Goal: Information Seeking & Learning: Learn about a topic

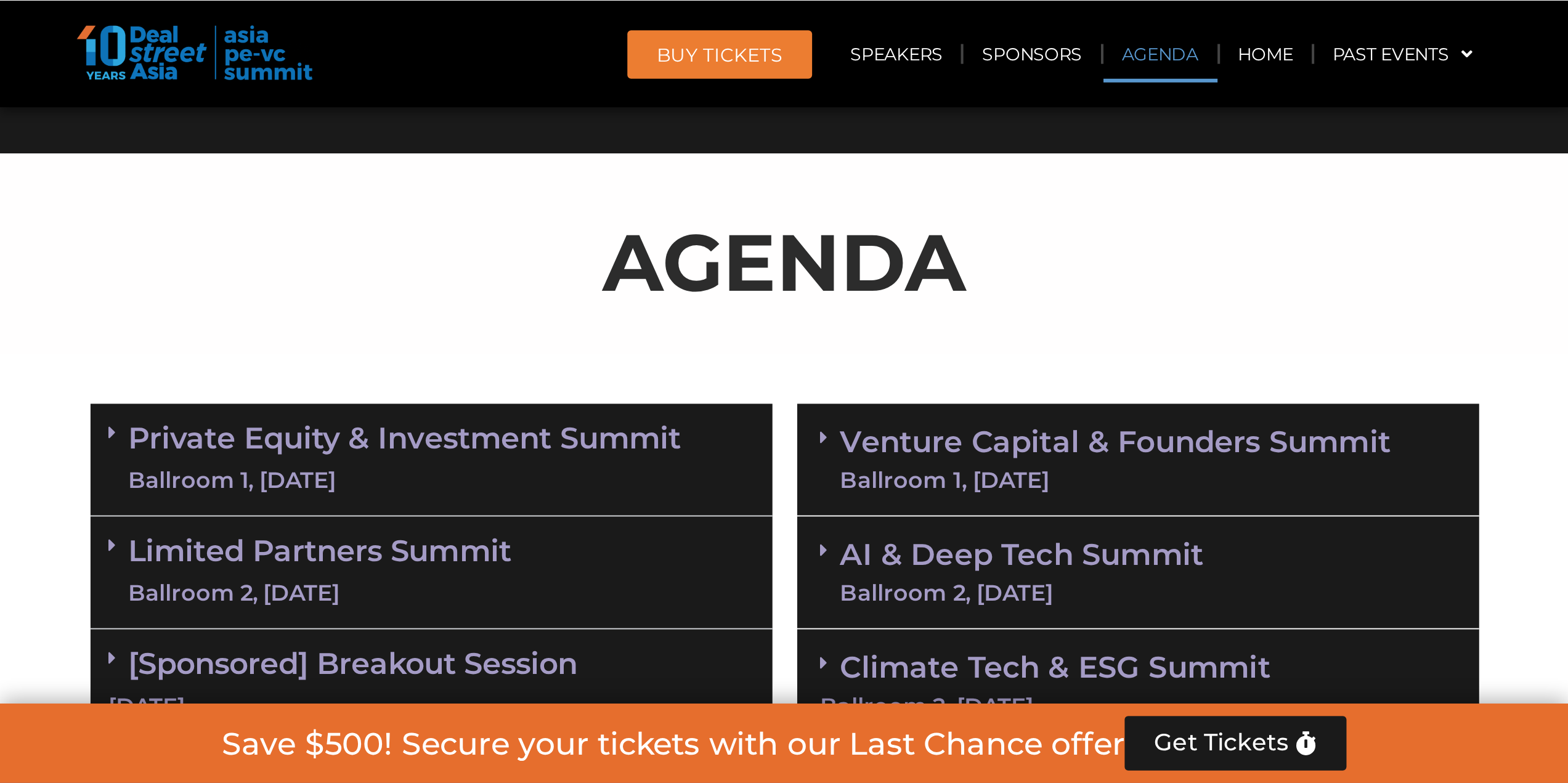
scroll to position [986, 0]
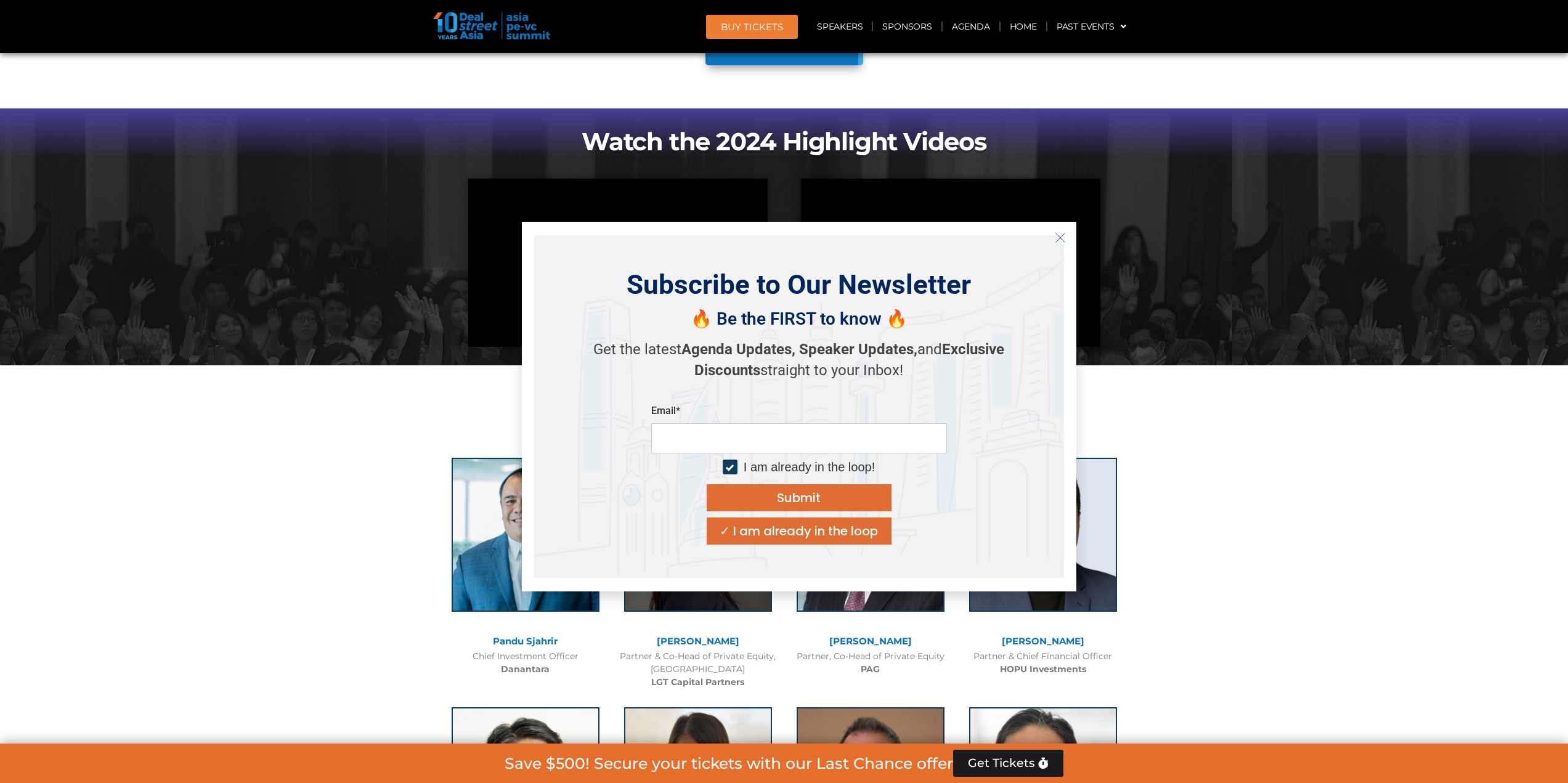
click at [778, 235] on icon "Close" at bounding box center [1060, 238] width 11 height 11
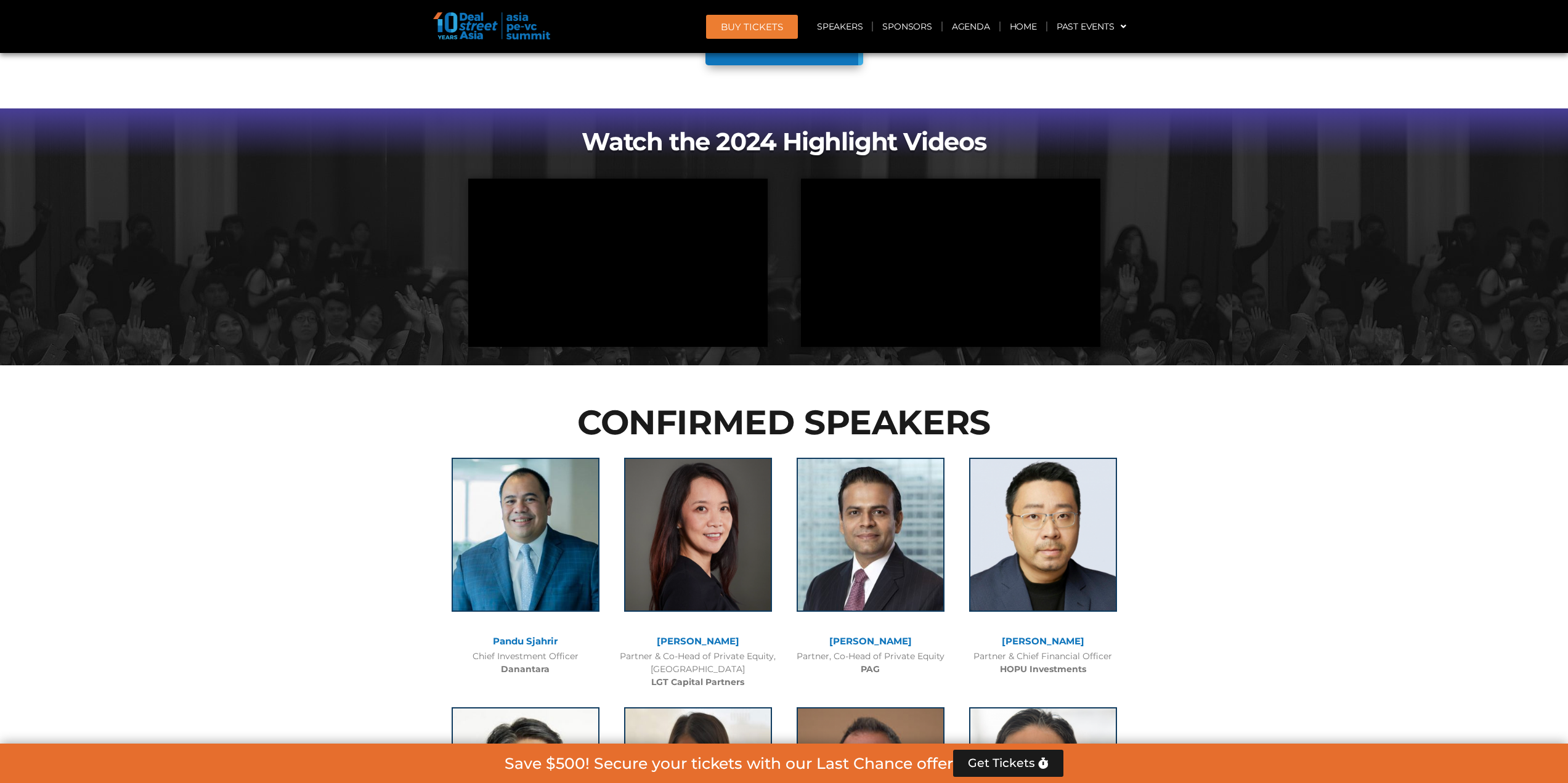
scroll to position [616, 0]
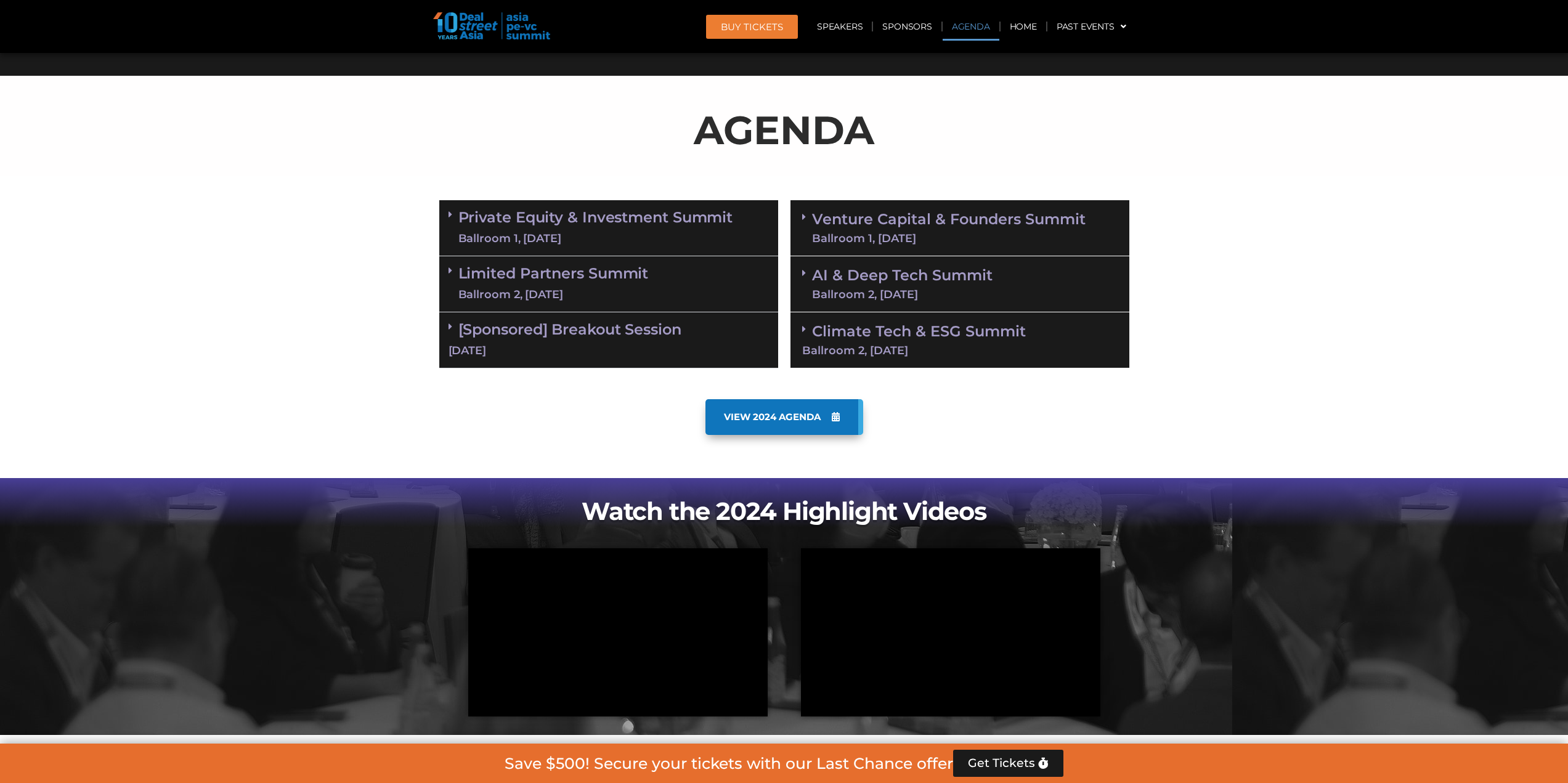
click at [450, 212] on icon at bounding box center [450, 214] width 4 height 9
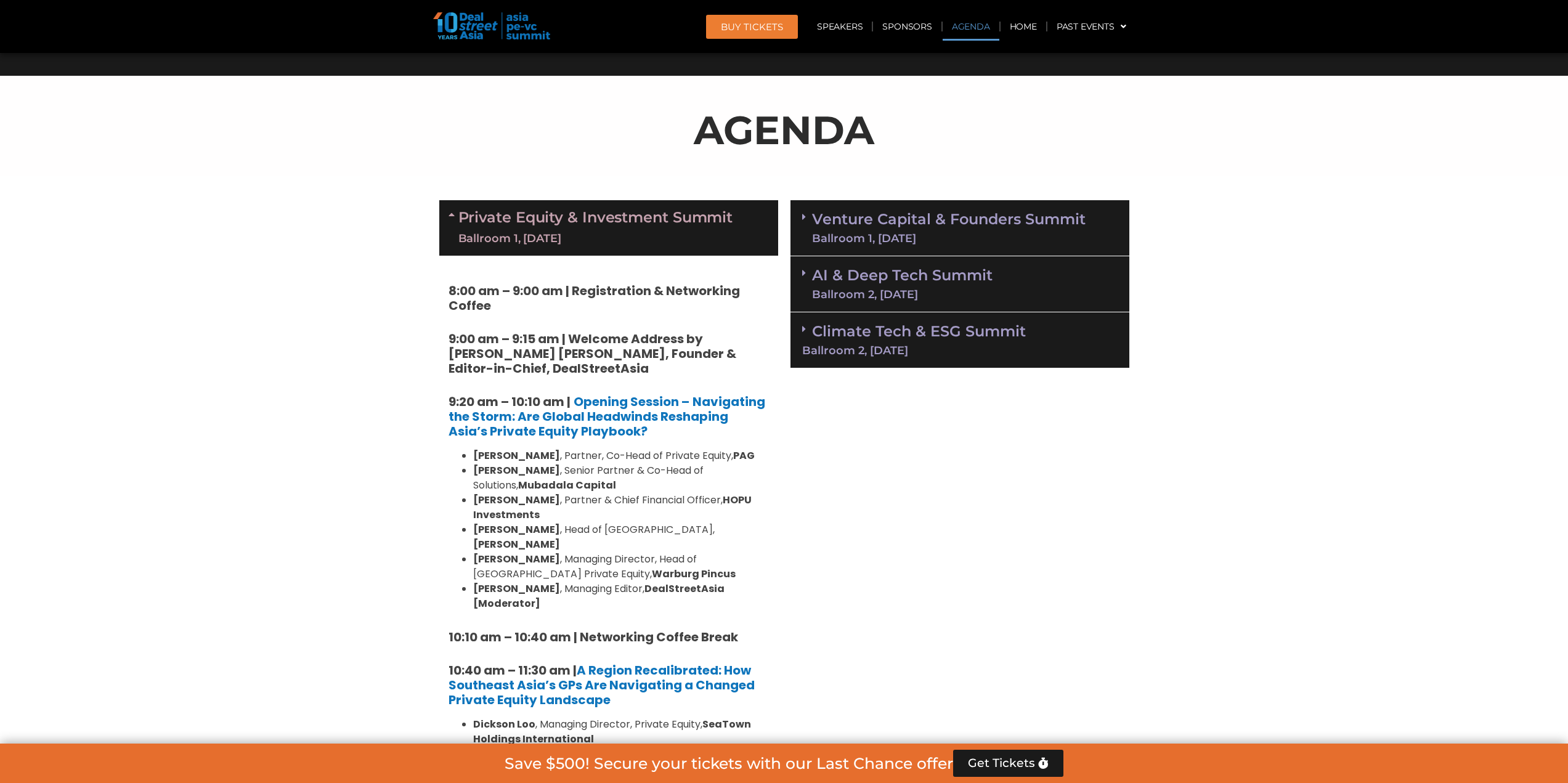
click at [607, 388] on li "[PERSON_NAME] , Partner, Co-Head of Private Equity, PAG" at bounding box center [621, 456] width 296 height 15
click at [604, 388] on li "[PERSON_NAME] , Senior Partner & Co-Head of Solutions, Mubadala Capital" at bounding box center [621, 478] width 296 height 29
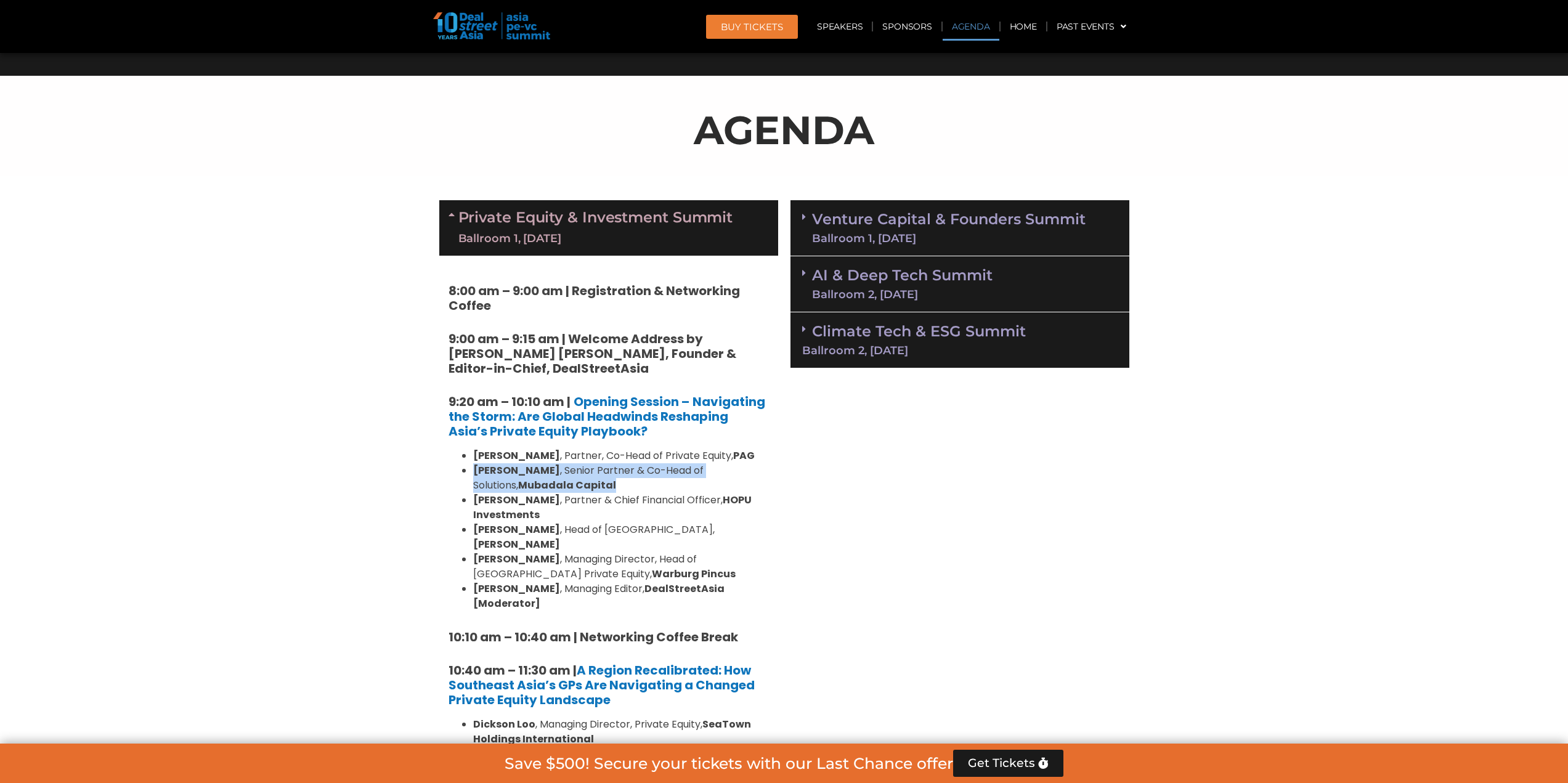
click at [604, 388] on li "[PERSON_NAME] , Senior Partner & Co-Head of Solutions, Mubadala Capital" at bounding box center [621, 478] width 296 height 29
click at [599, 388] on li "[PERSON_NAME] , Partner & Chief Financial Officer, HOPU Investments" at bounding box center [621, 507] width 296 height 29
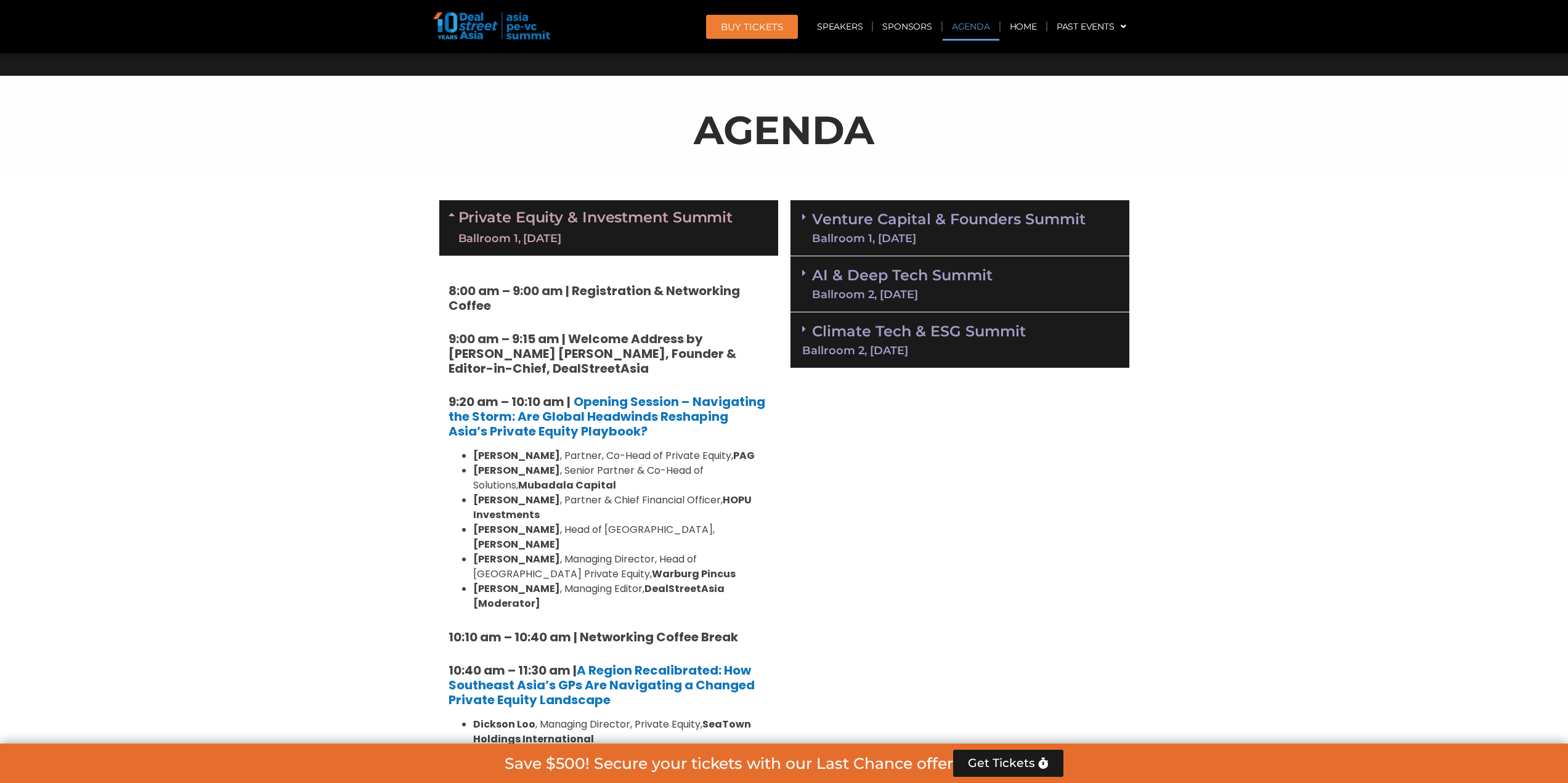
click at [560, 388] on strong "[PERSON_NAME]" at bounding box center [517, 544] width 87 height 14
click at [651, 388] on strong "Warburg Pincus" at bounding box center [693, 574] width 83 height 14
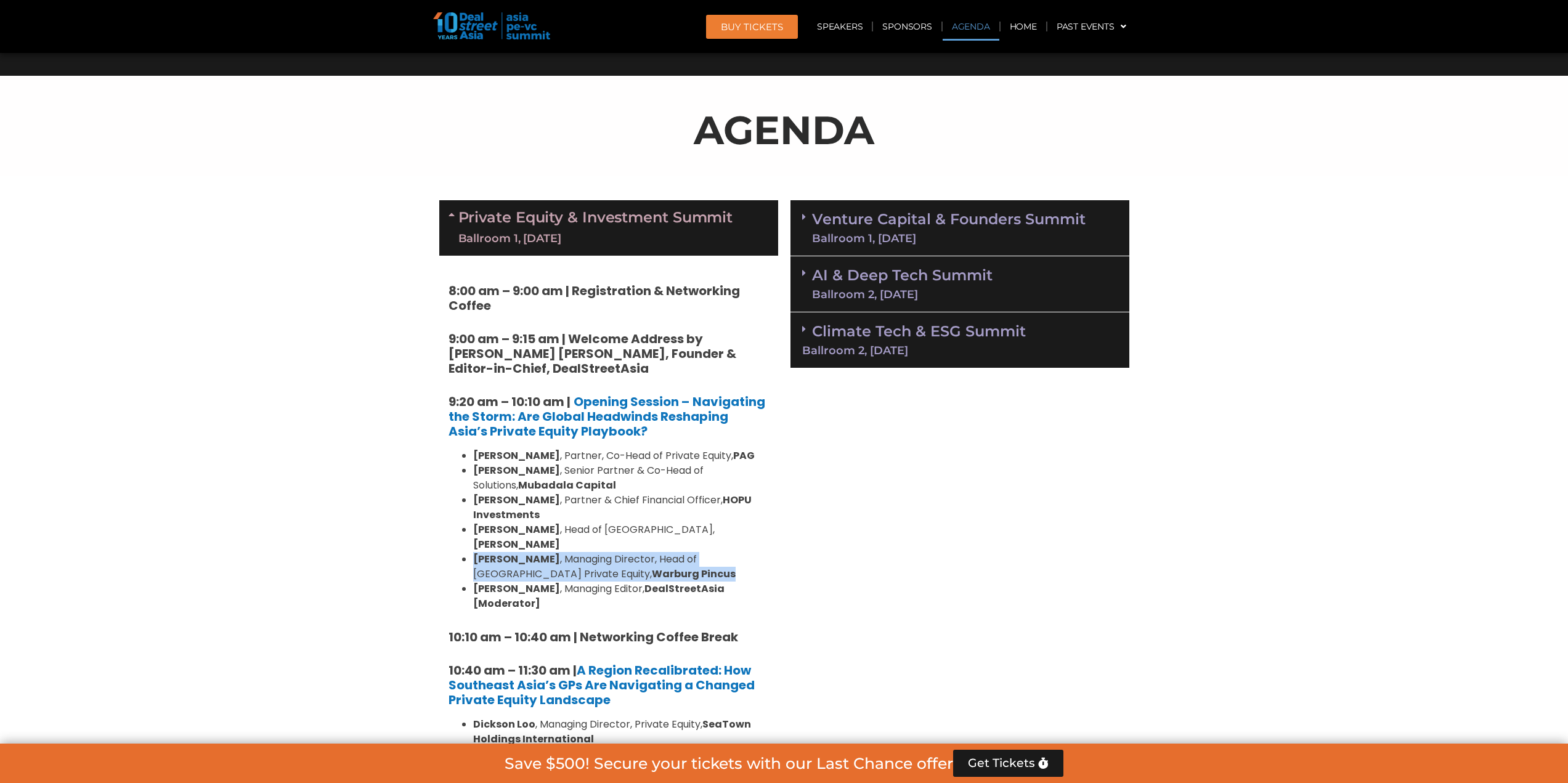
click at [651, 388] on strong "Warburg Pincus" at bounding box center [693, 574] width 83 height 14
click at [591, 388] on li "[PERSON_NAME] , Managing Editor, DealStreetAsia [Moderator]" at bounding box center [621, 595] width 296 height 29
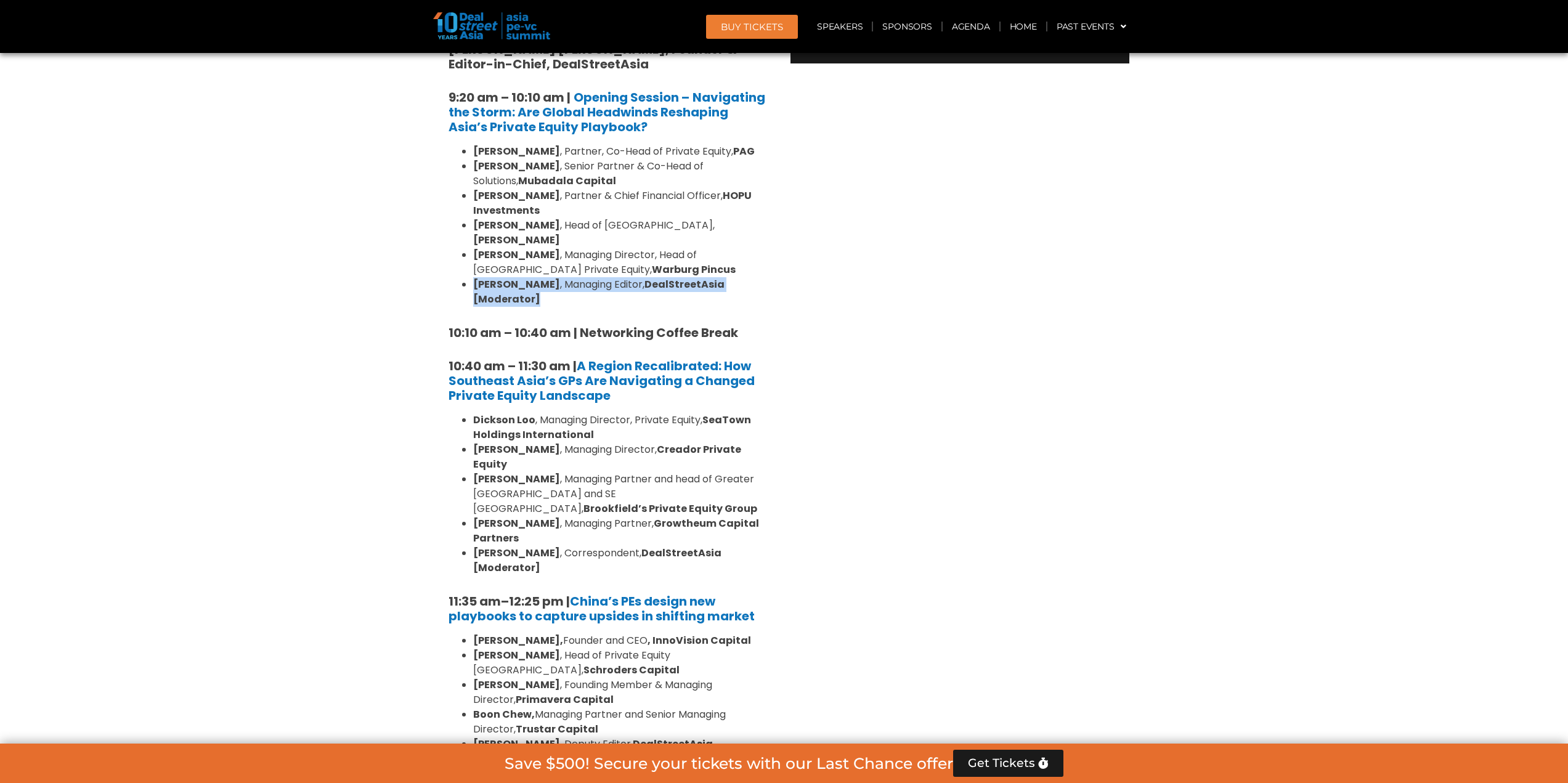
scroll to position [924, 0]
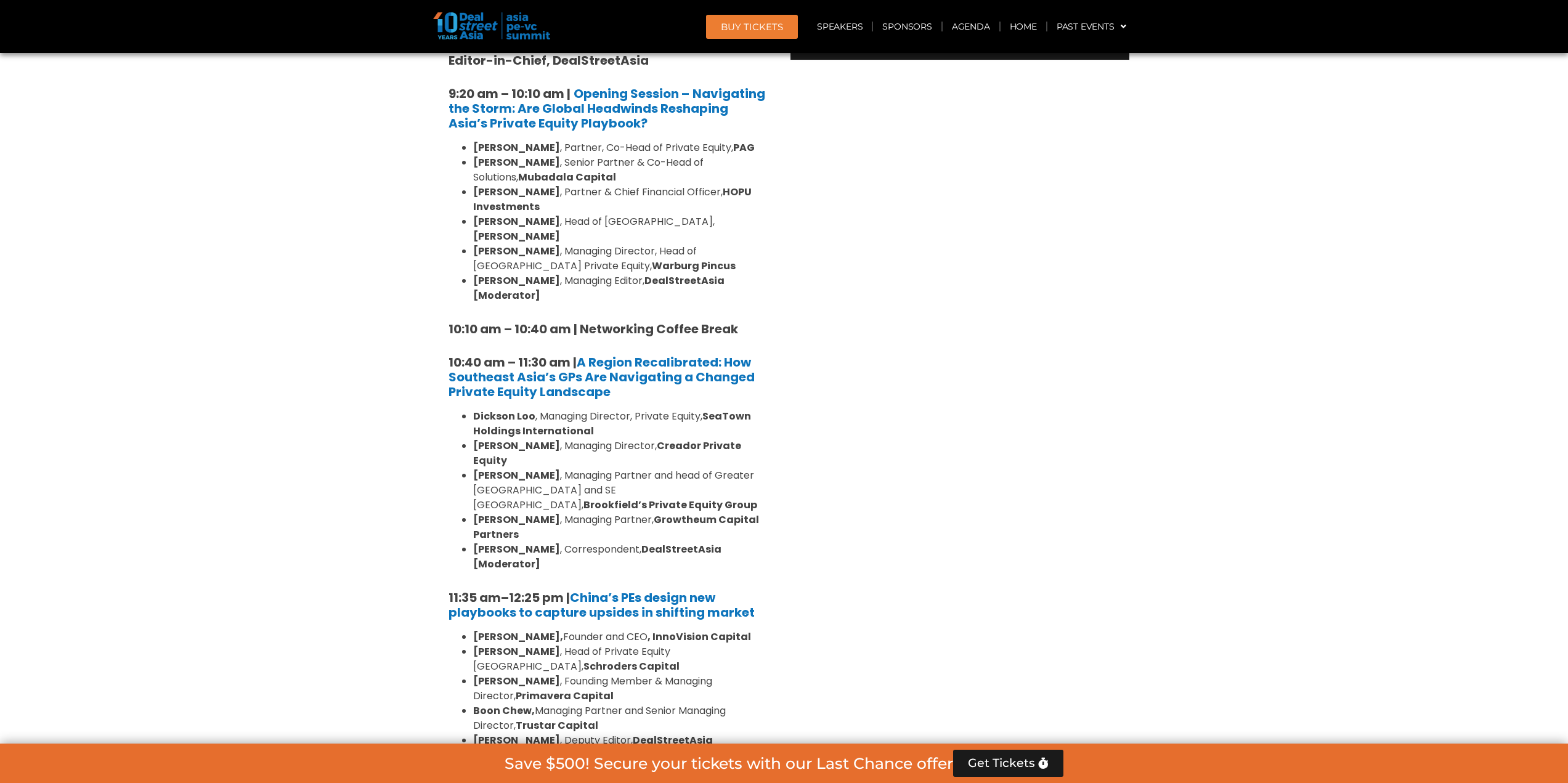
click at [555, 388] on strong "Primavera Capital" at bounding box center [564, 695] width 98 height 14
click at [583, 388] on strong "Trustar Capital" at bounding box center [556, 725] width 82 height 14
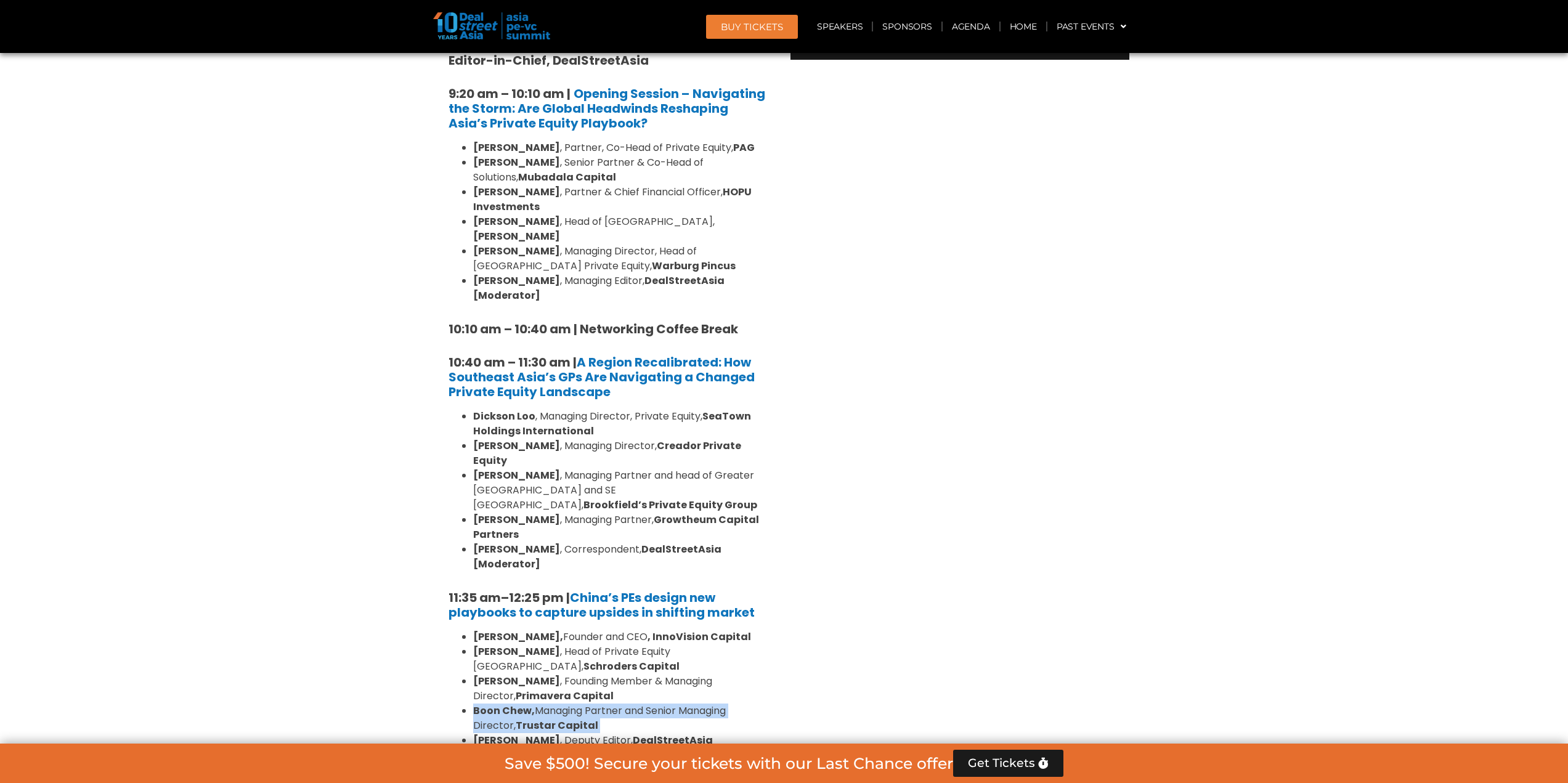
click at [583, 388] on strong "Trustar Capital" at bounding box center [556, 725] width 82 height 14
click at [576, 388] on li "[PERSON_NAME] , Founding Member & Managing Director, Primavera Capital" at bounding box center [621, 688] width 296 height 29
click at [581, 388] on li "[PERSON_NAME] , Head of Private Equity [GEOGRAPHIC_DATA], Schroders Capital" at bounding box center [621, 659] width 296 height 29
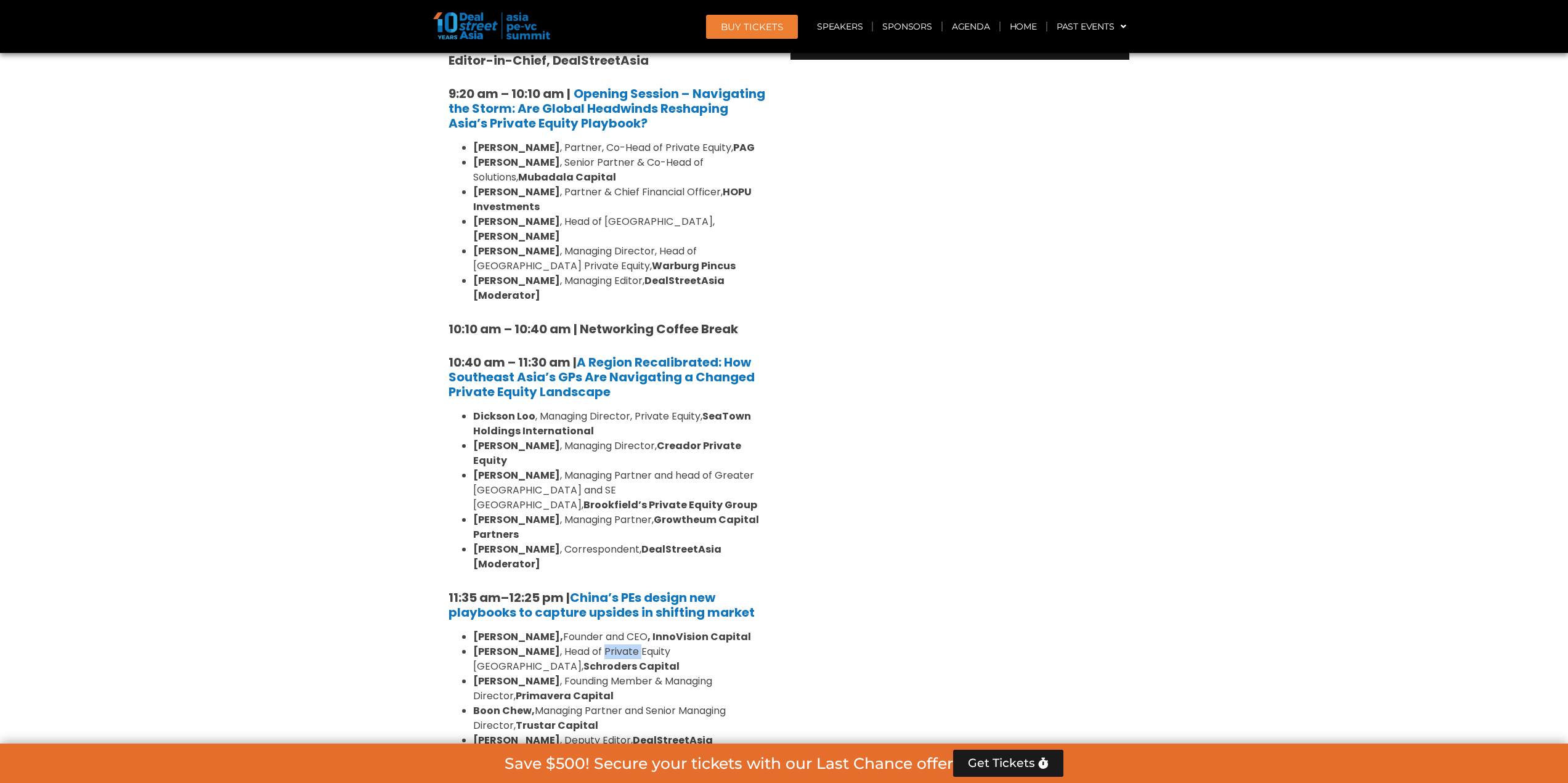
click at [581, 388] on li "[PERSON_NAME] , Head of Private Equity [GEOGRAPHIC_DATA], Schroders Capital" at bounding box center [621, 659] width 296 height 29
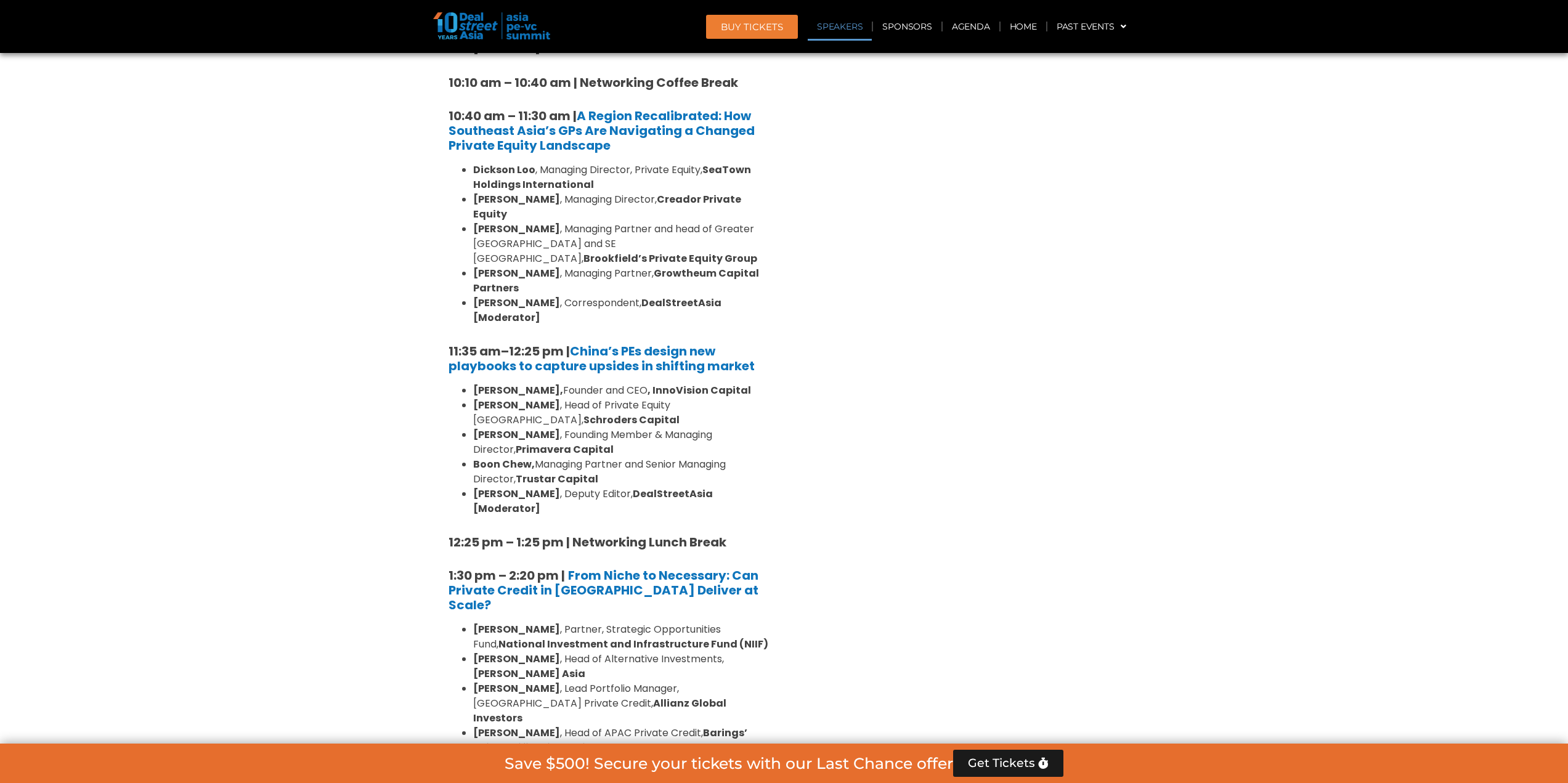
click at [545, 388] on li "[PERSON_NAME] , Head of Alternative Investments, [PERSON_NAME][GEOGRAPHIC_DATA]" at bounding box center [621, 665] width 296 height 29
click at [550, 388] on strong "National Investment and Infrastructure Fund (NIIF)" at bounding box center [633, 644] width 270 height 14
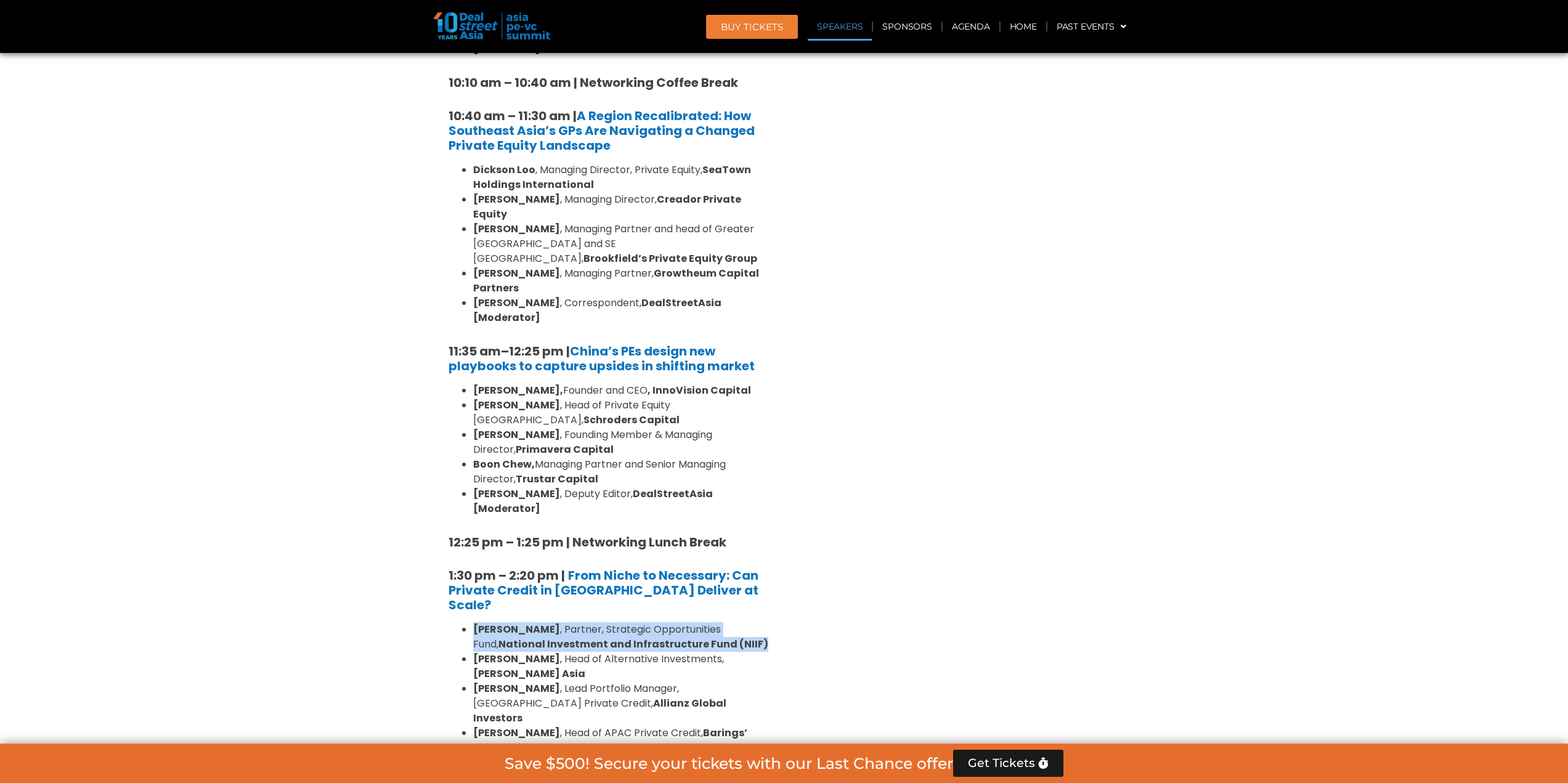
click at [550, 388] on strong "National Investment and Infrastructure Fund (NIIF)" at bounding box center [633, 644] width 270 height 14
click at [379, 388] on section "Private Equity & Investment Summit Ballroom 1, [DATE] 8:00 am – 9:00 am | Regis…" at bounding box center [784, 687] width 1568 height 2095
click at [613, 388] on li "[PERSON_NAME] , Managing Partner, ShoreVest Partners" at bounding box center [621, 763] width 296 height 15
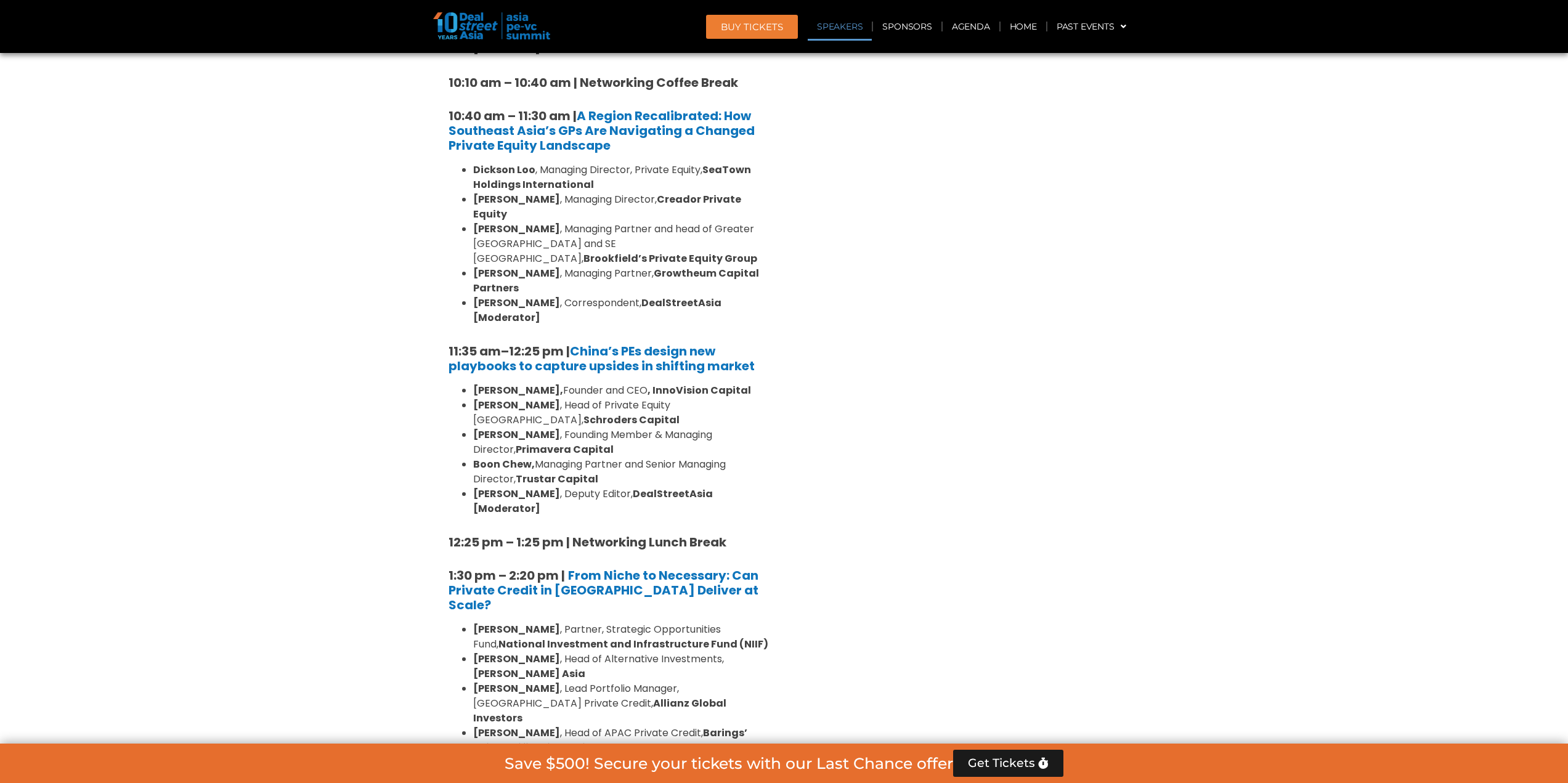
click at [608, 388] on li "[PERSON_NAME] , Deputy Editor ([GEOGRAPHIC_DATA]), DealStreetAsia [Moderator]" at bounding box center [621, 784] width 296 height 29
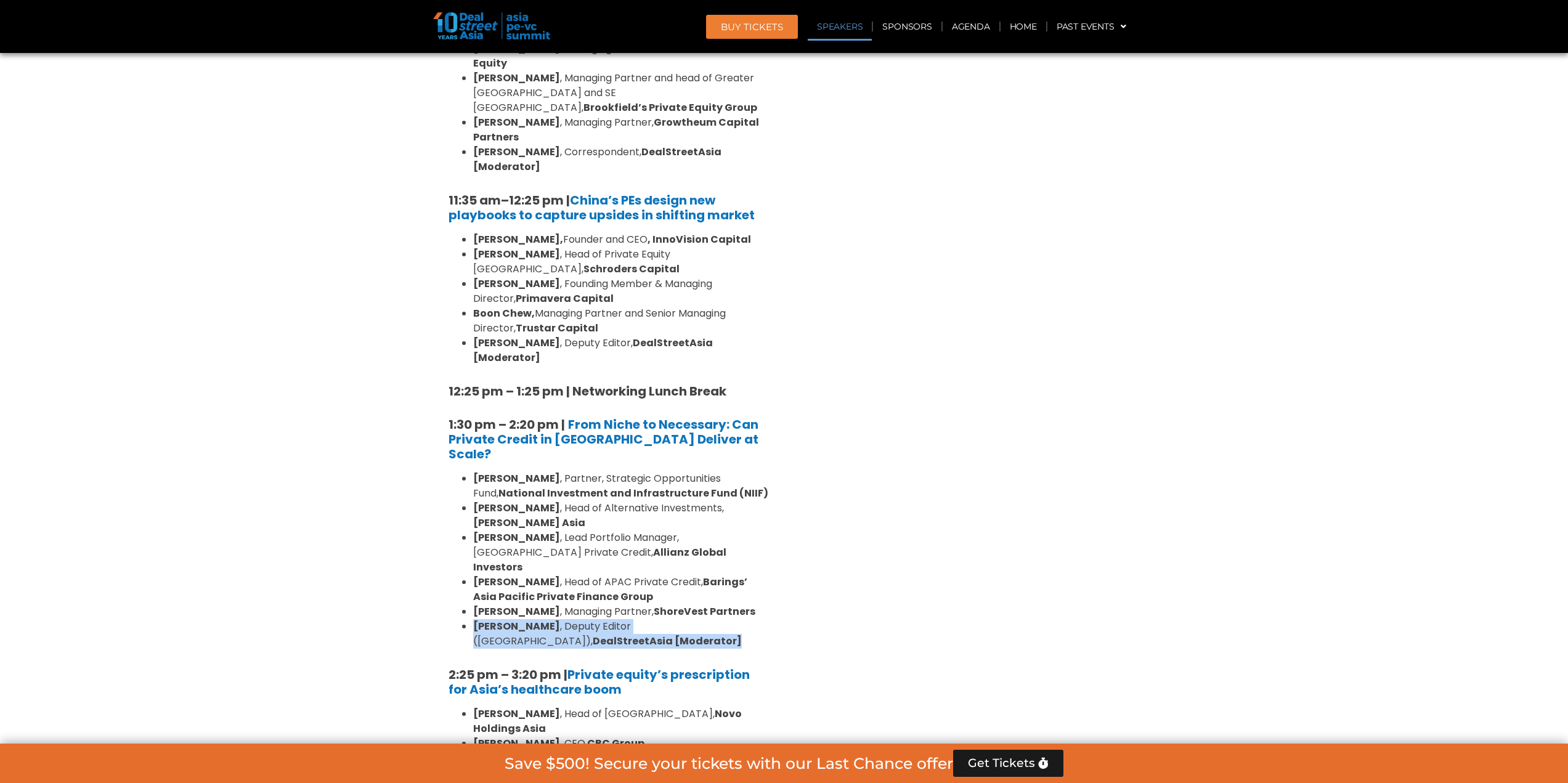
scroll to position [1539, 0]
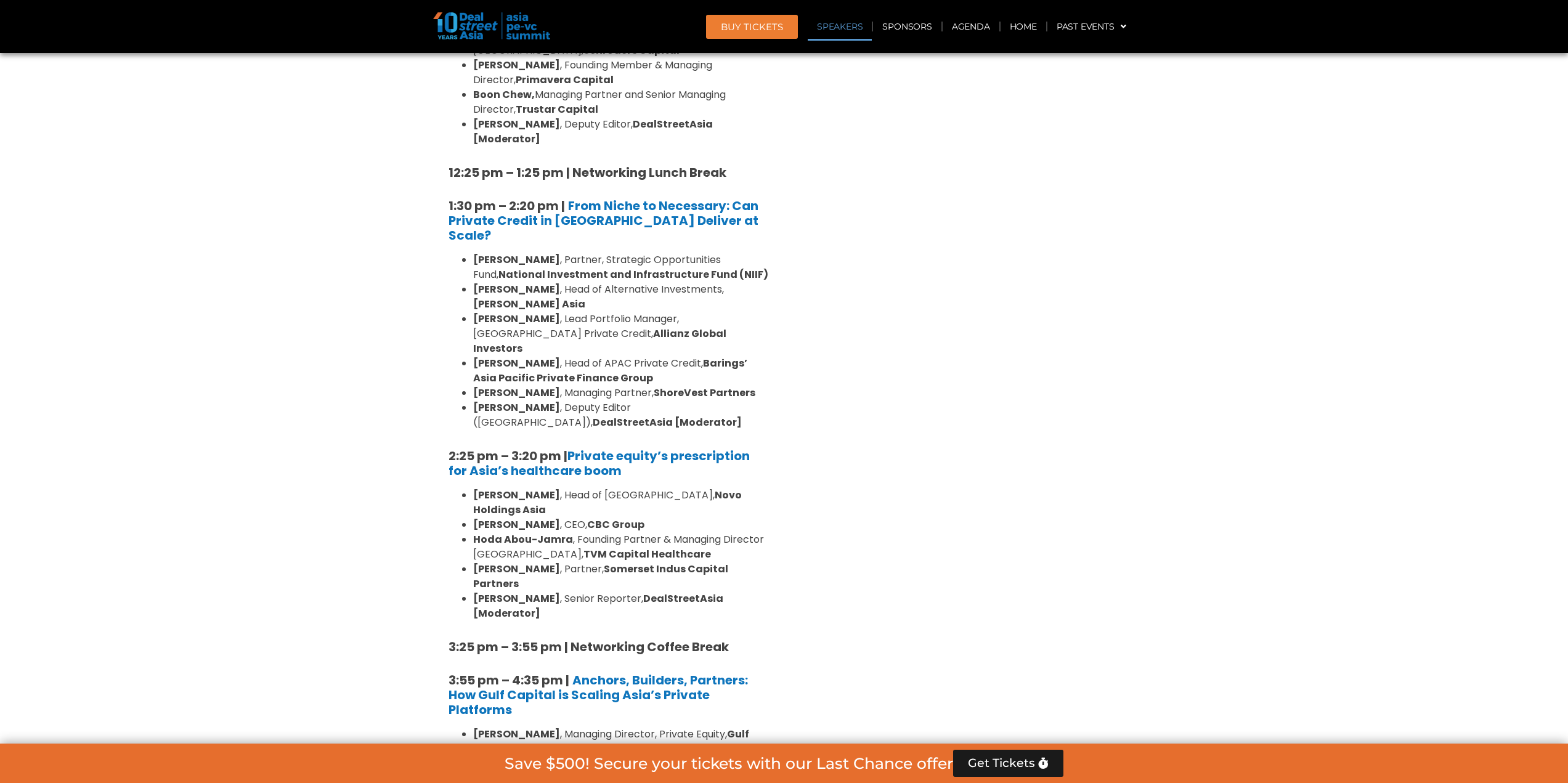
click at [659, 388] on strong "Novo Holdings Asia" at bounding box center [607, 502] width 268 height 29
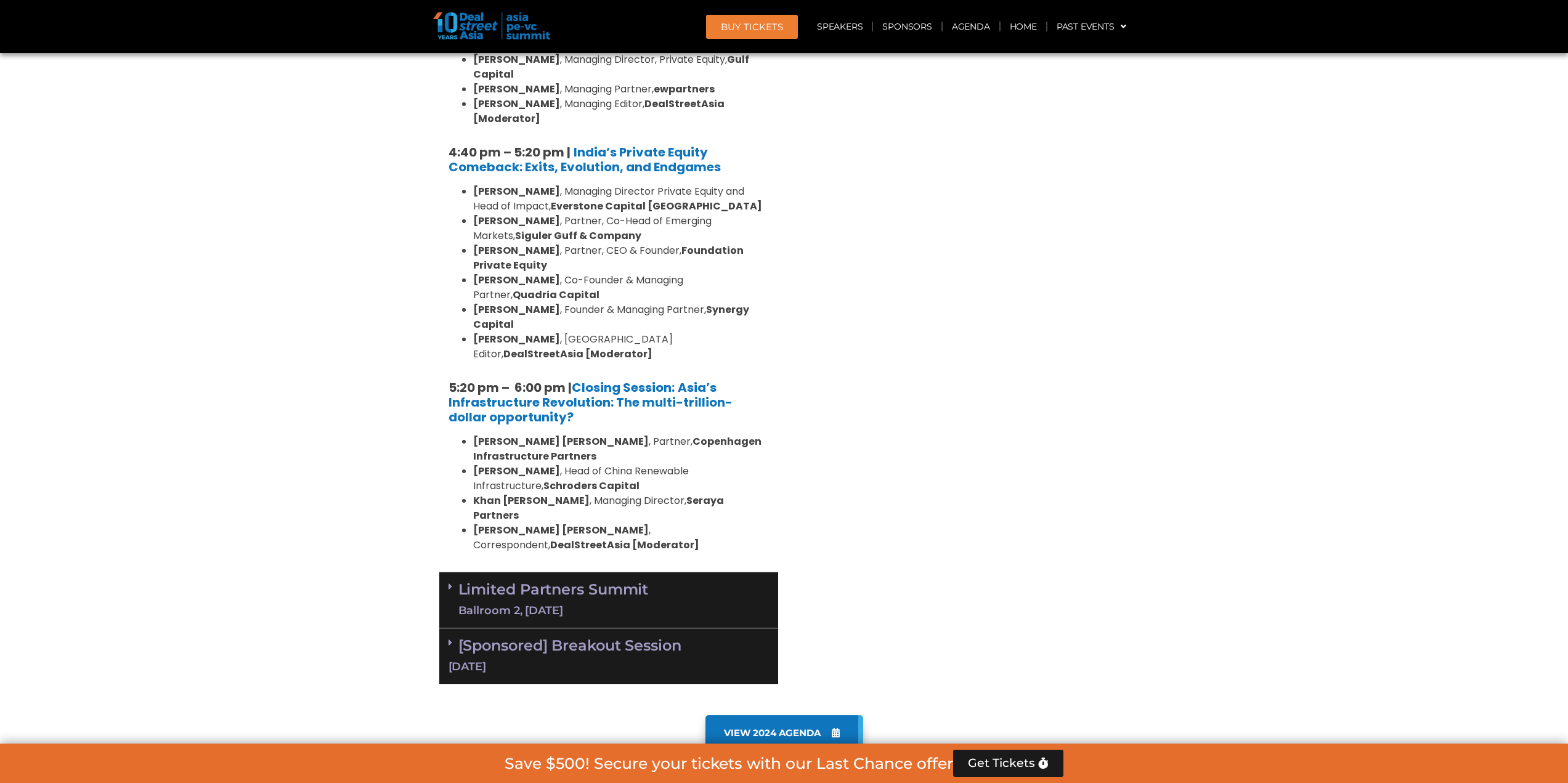
scroll to position [2217, 0]
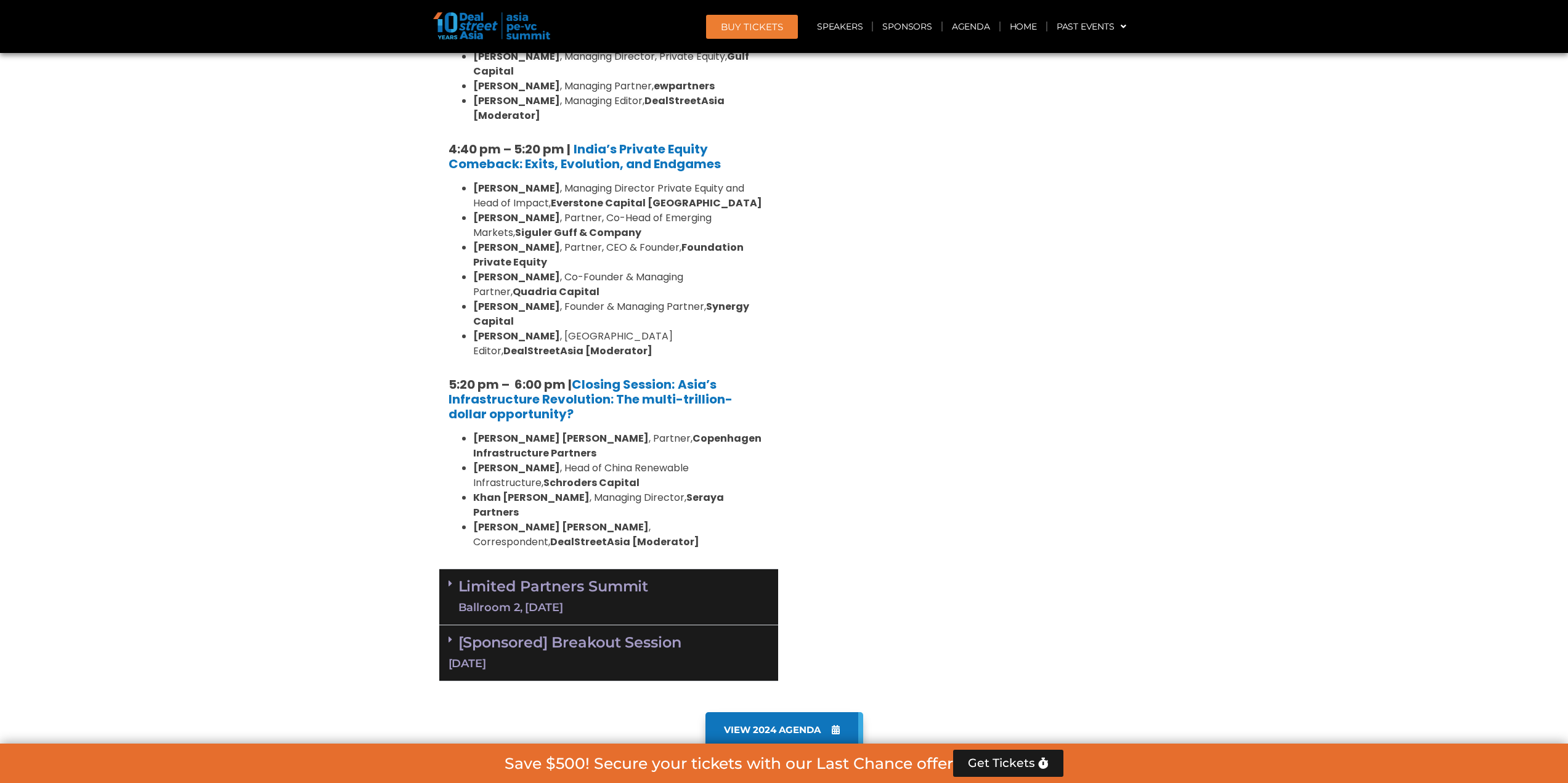
click at [447, 388] on div "Limited Partners [GEOGRAPHIC_DATA] 2, [DATE]" at bounding box center [608, 596] width 338 height 56
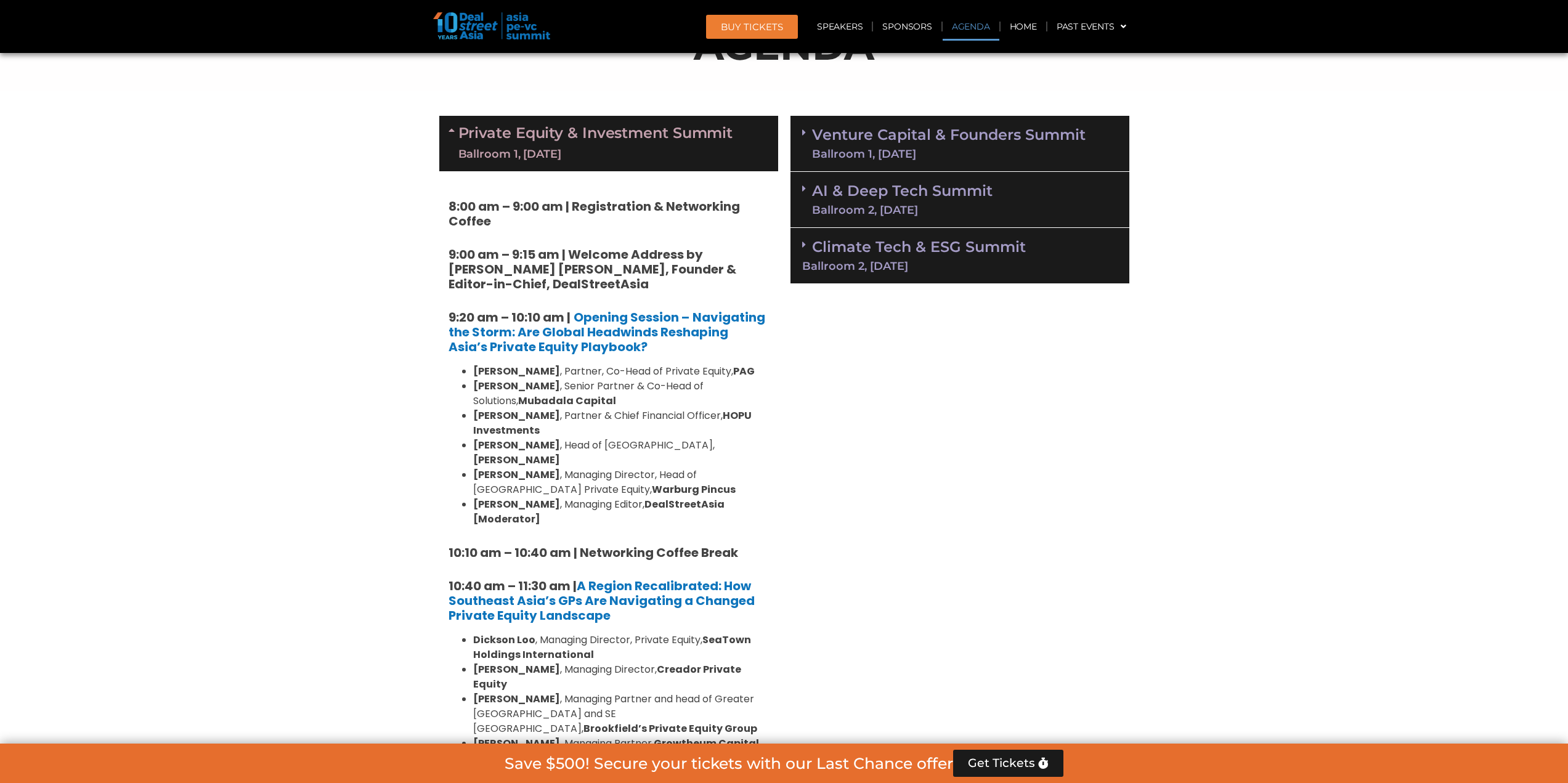
scroll to position [678, 0]
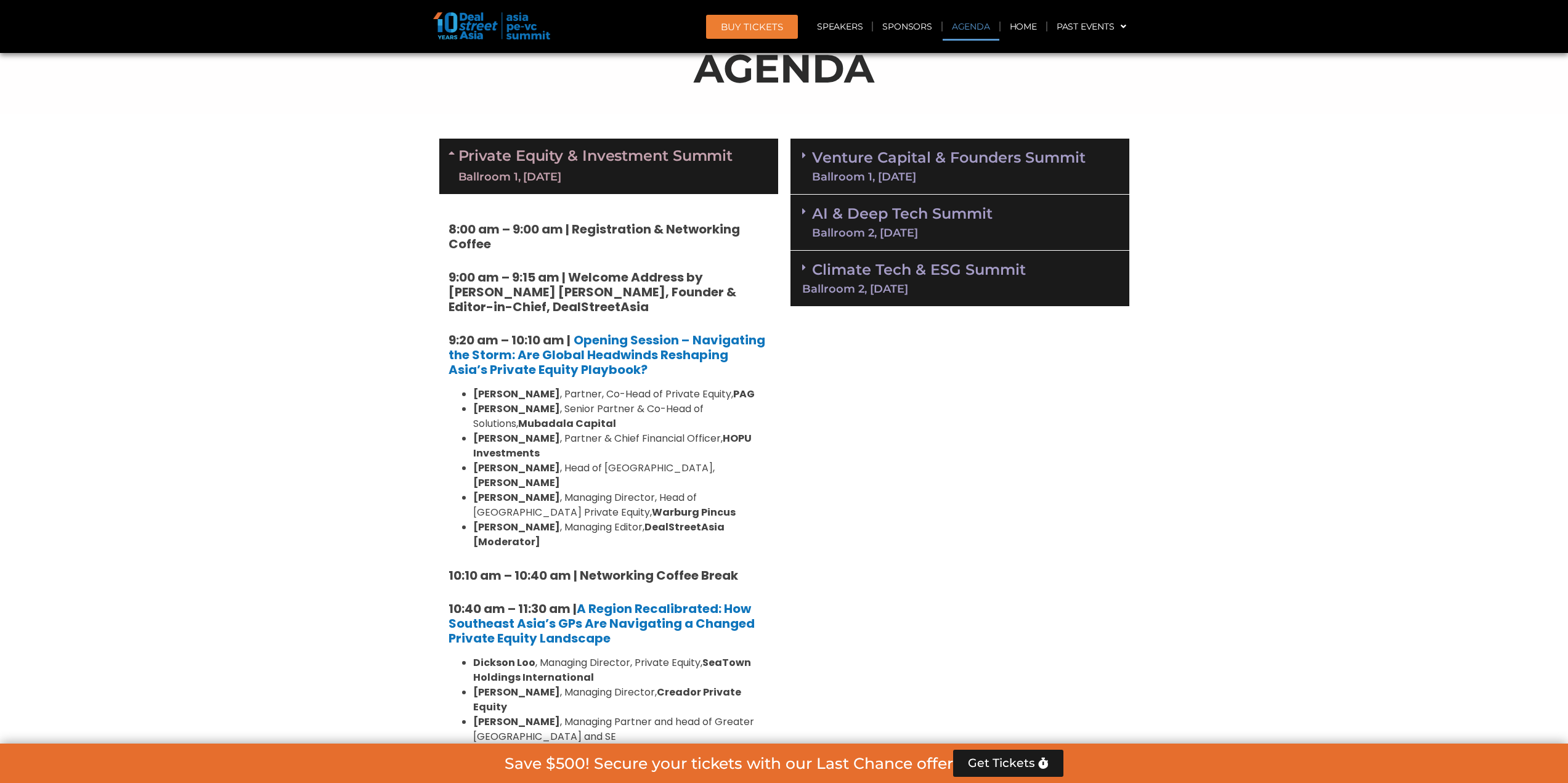
click at [451, 154] on icon at bounding box center [453, 153] width 9 height 9
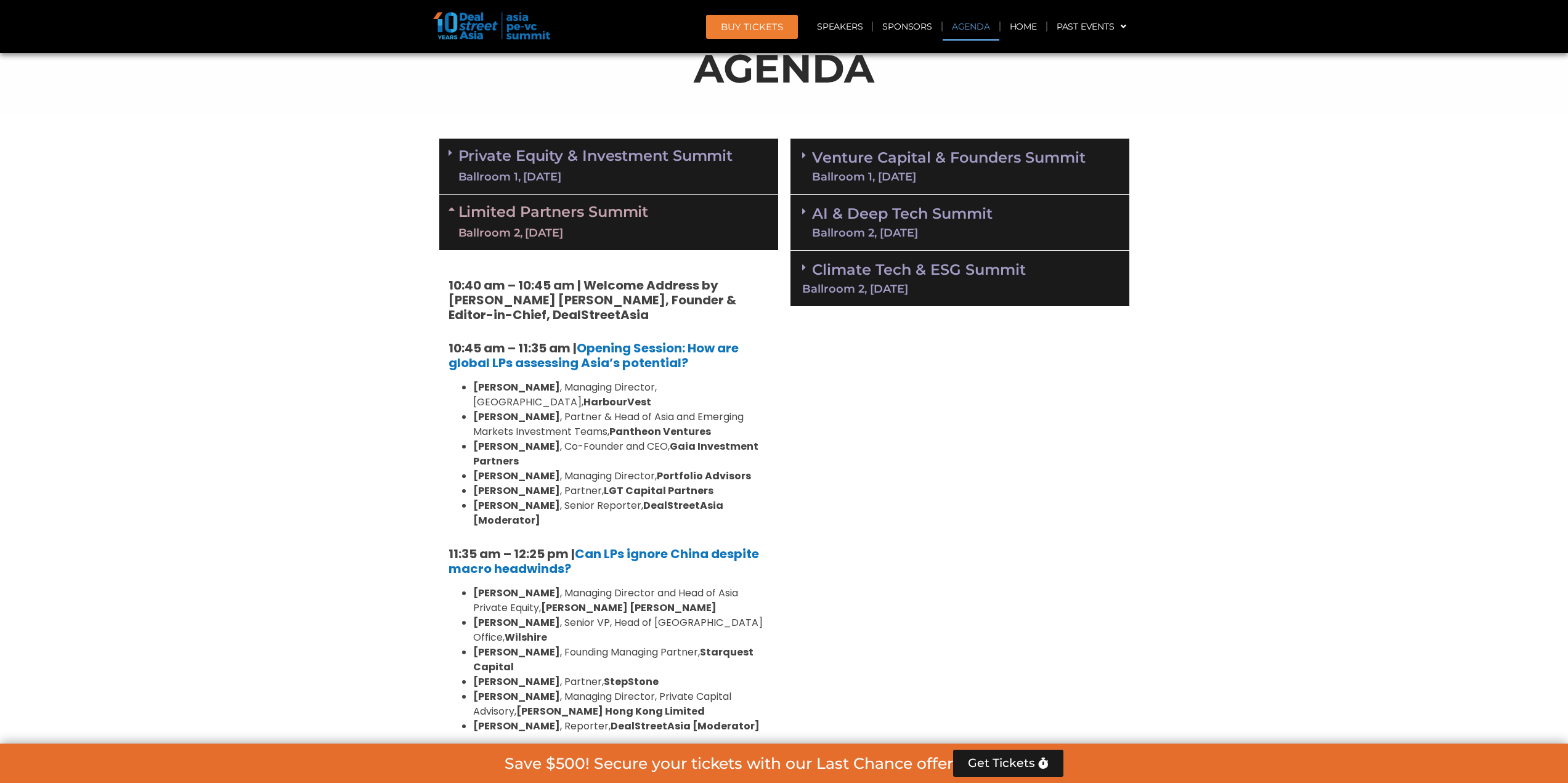
click at [448, 207] on icon at bounding box center [453, 209] width 9 height 9
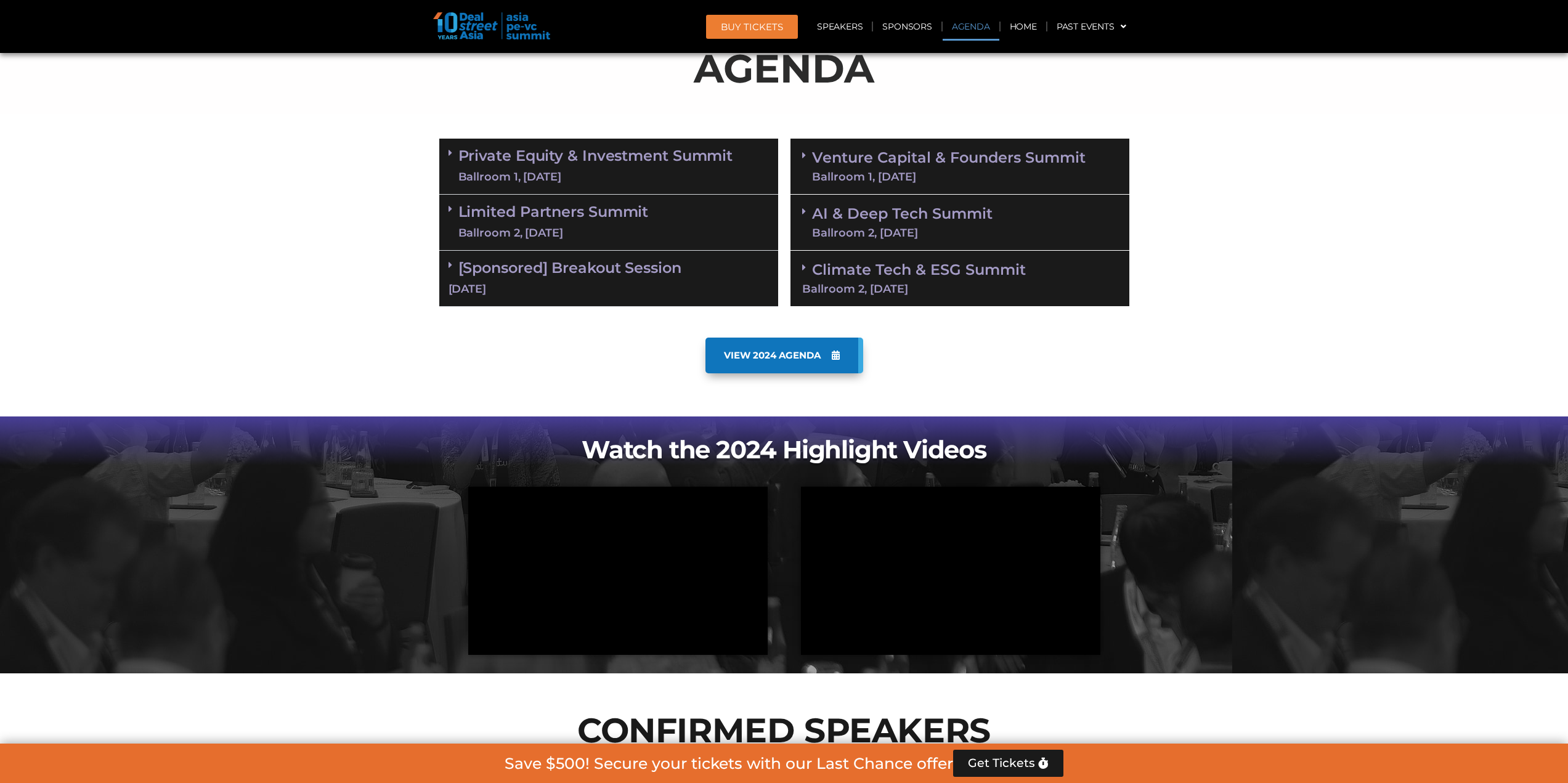
click at [448, 209] on icon at bounding box center [450, 209] width 4 height 9
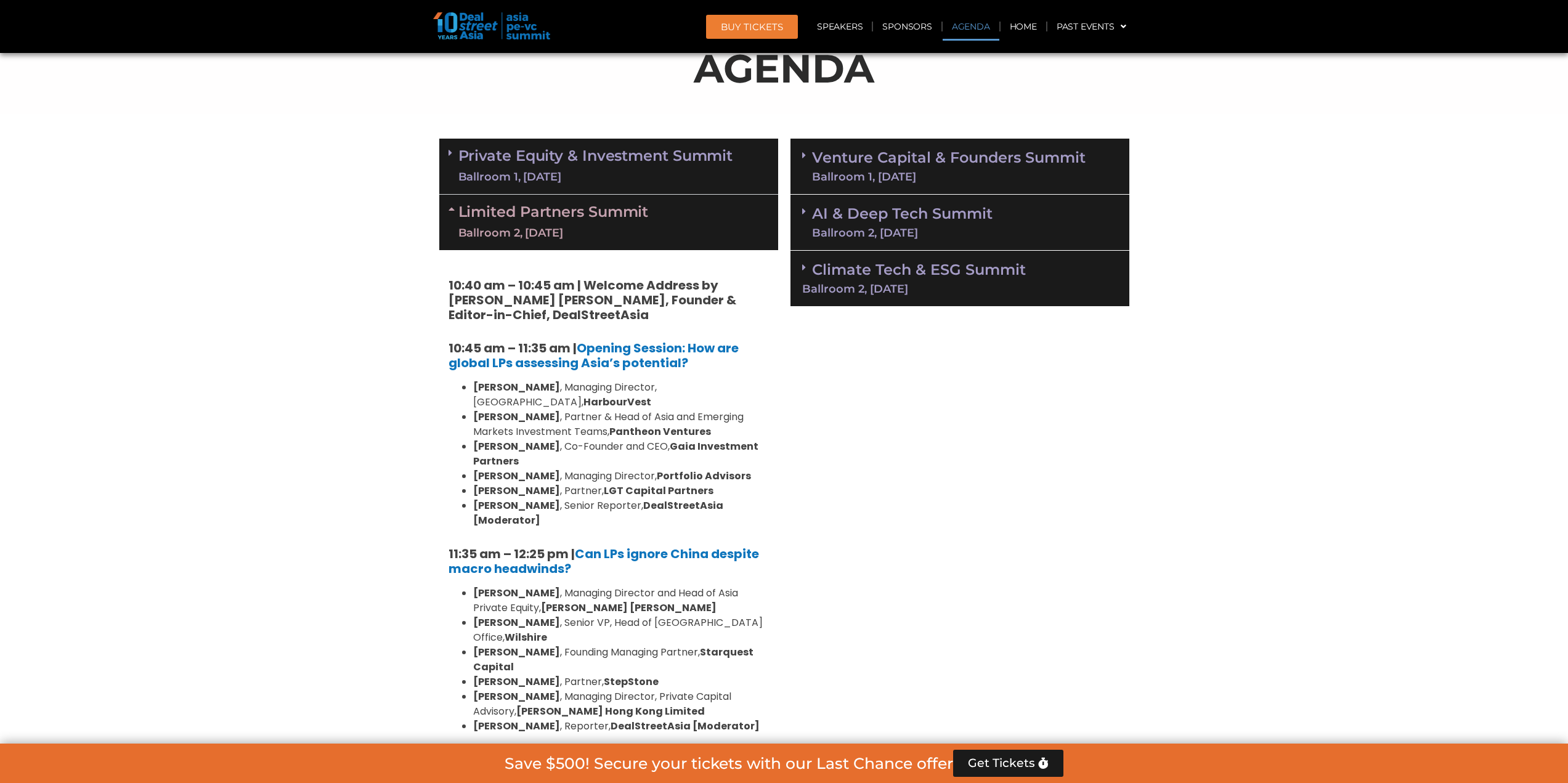
click at [448, 209] on icon at bounding box center [453, 209] width 9 height 9
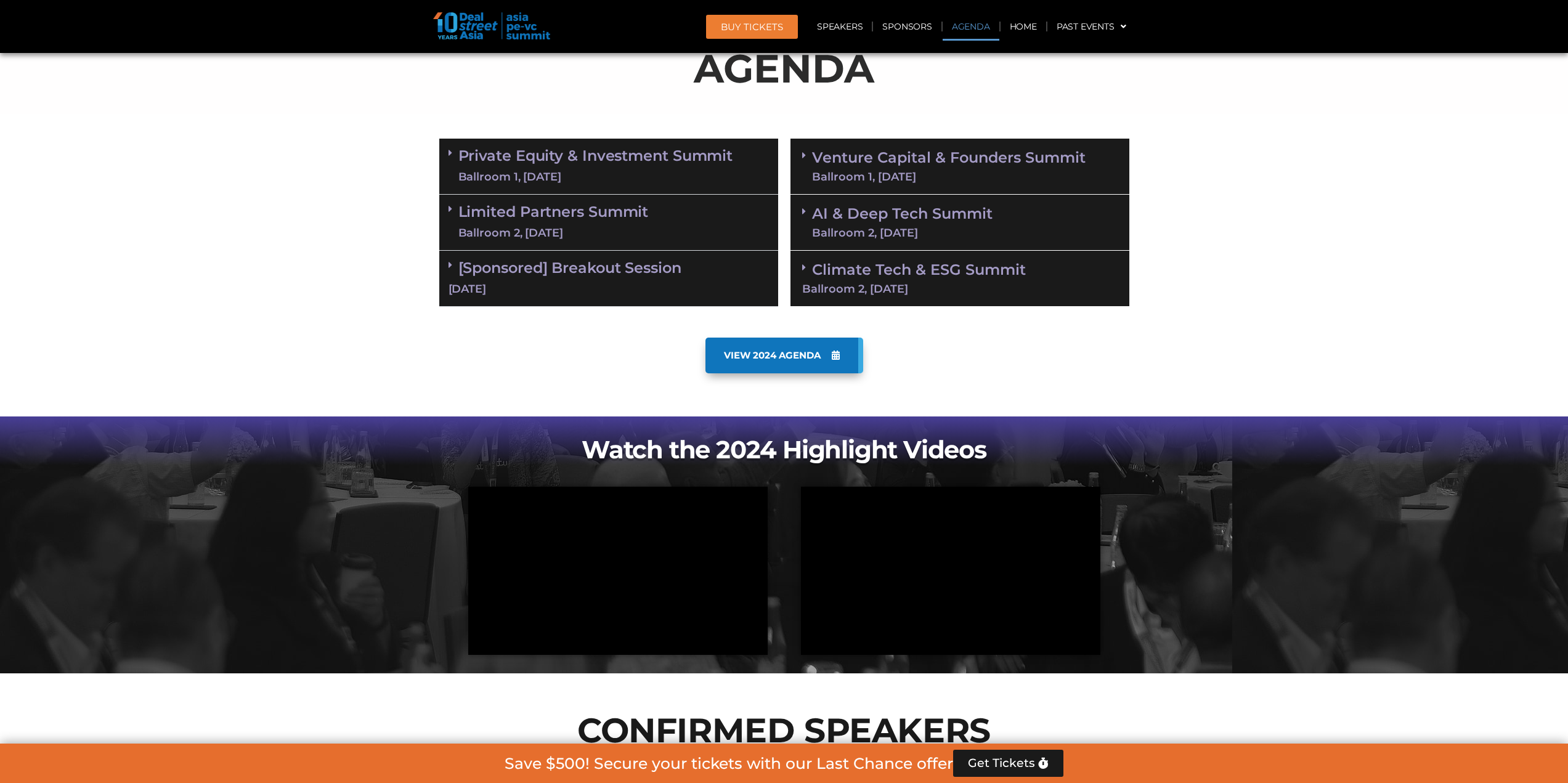
click at [448, 152] on icon at bounding box center [450, 153] width 4 height 9
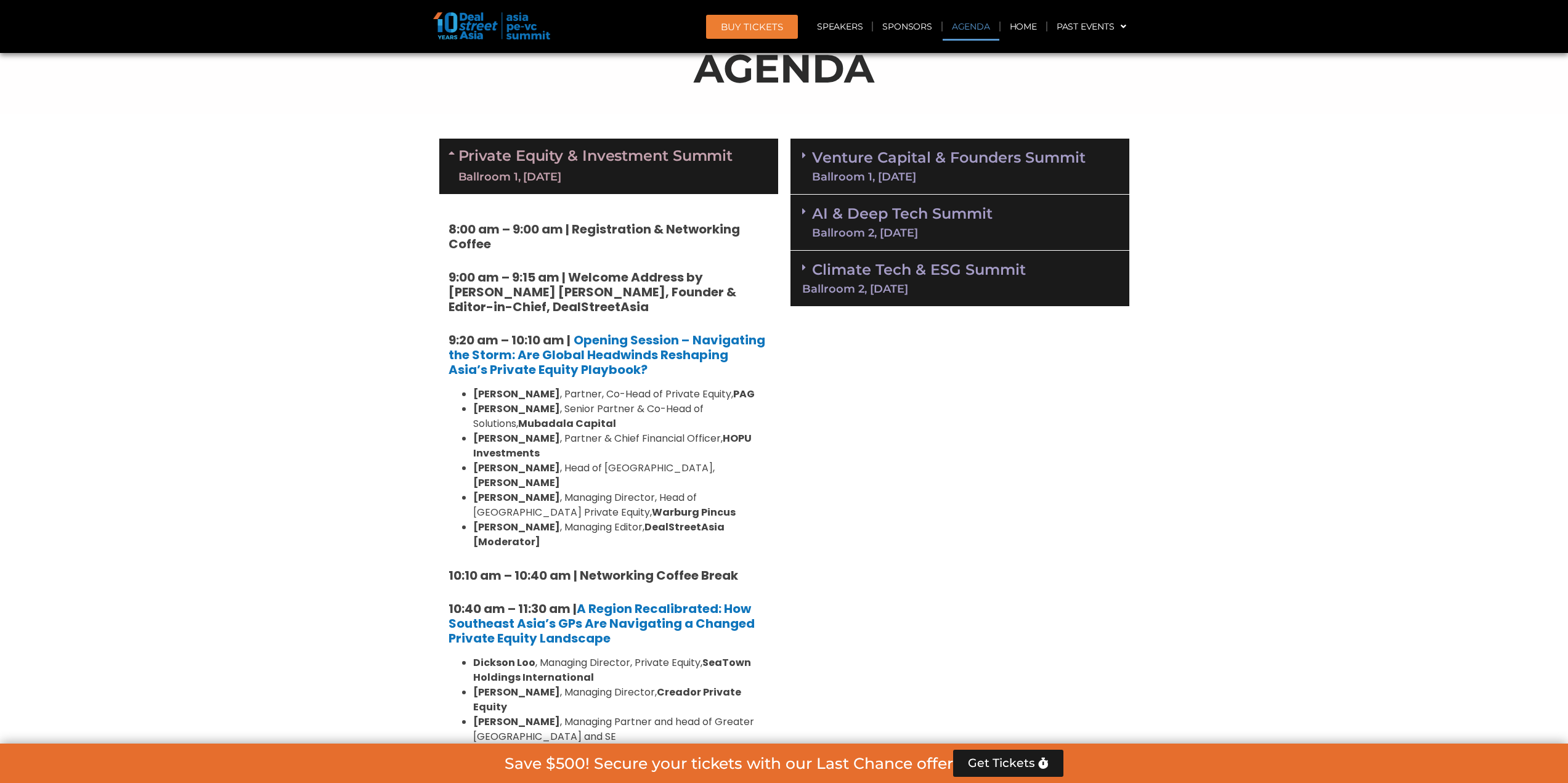
click at [448, 152] on icon at bounding box center [453, 153] width 9 height 9
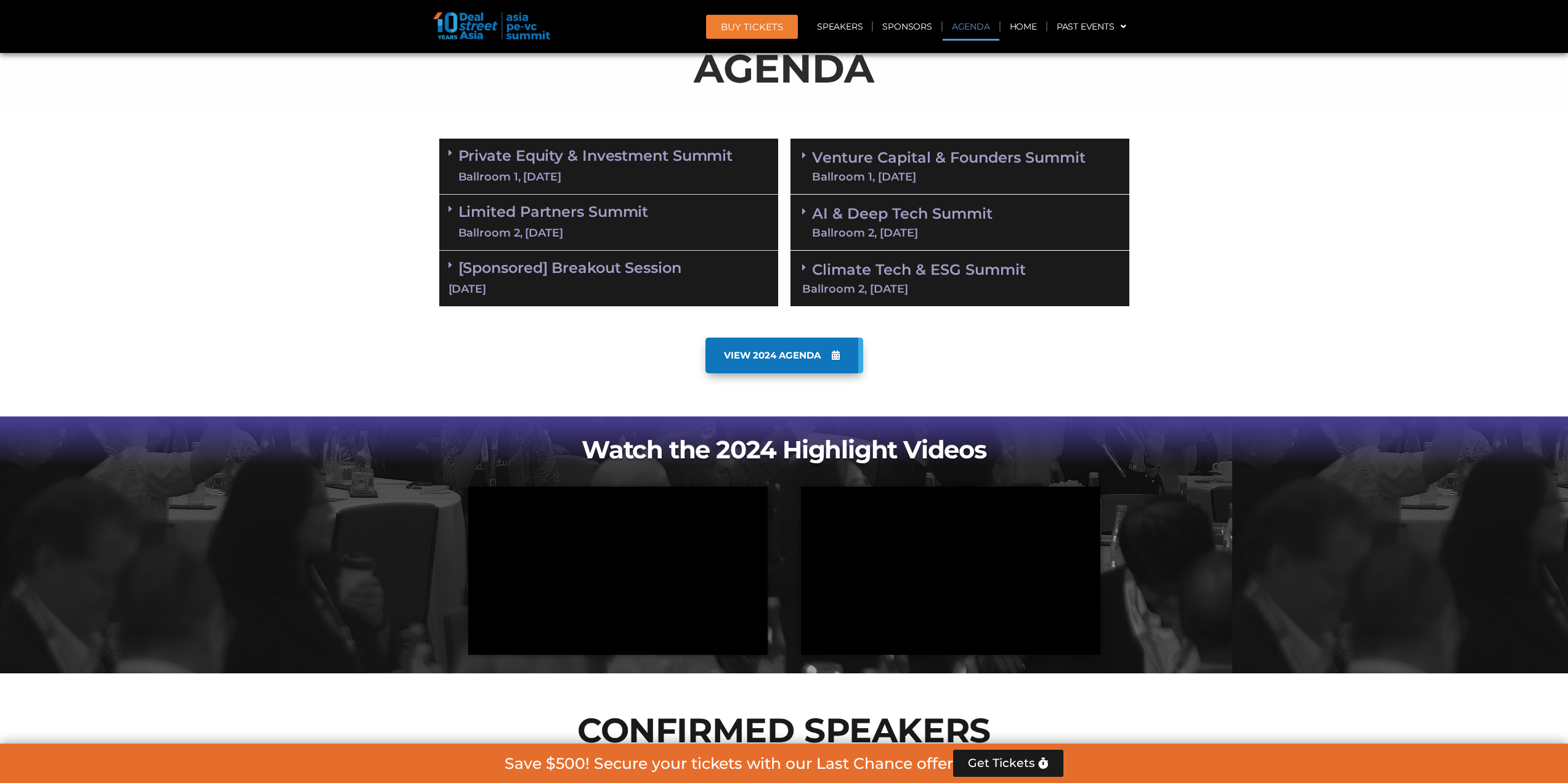
click at [446, 209] on div "Limited Partners [GEOGRAPHIC_DATA] 2, [DATE]" at bounding box center [608, 222] width 338 height 56
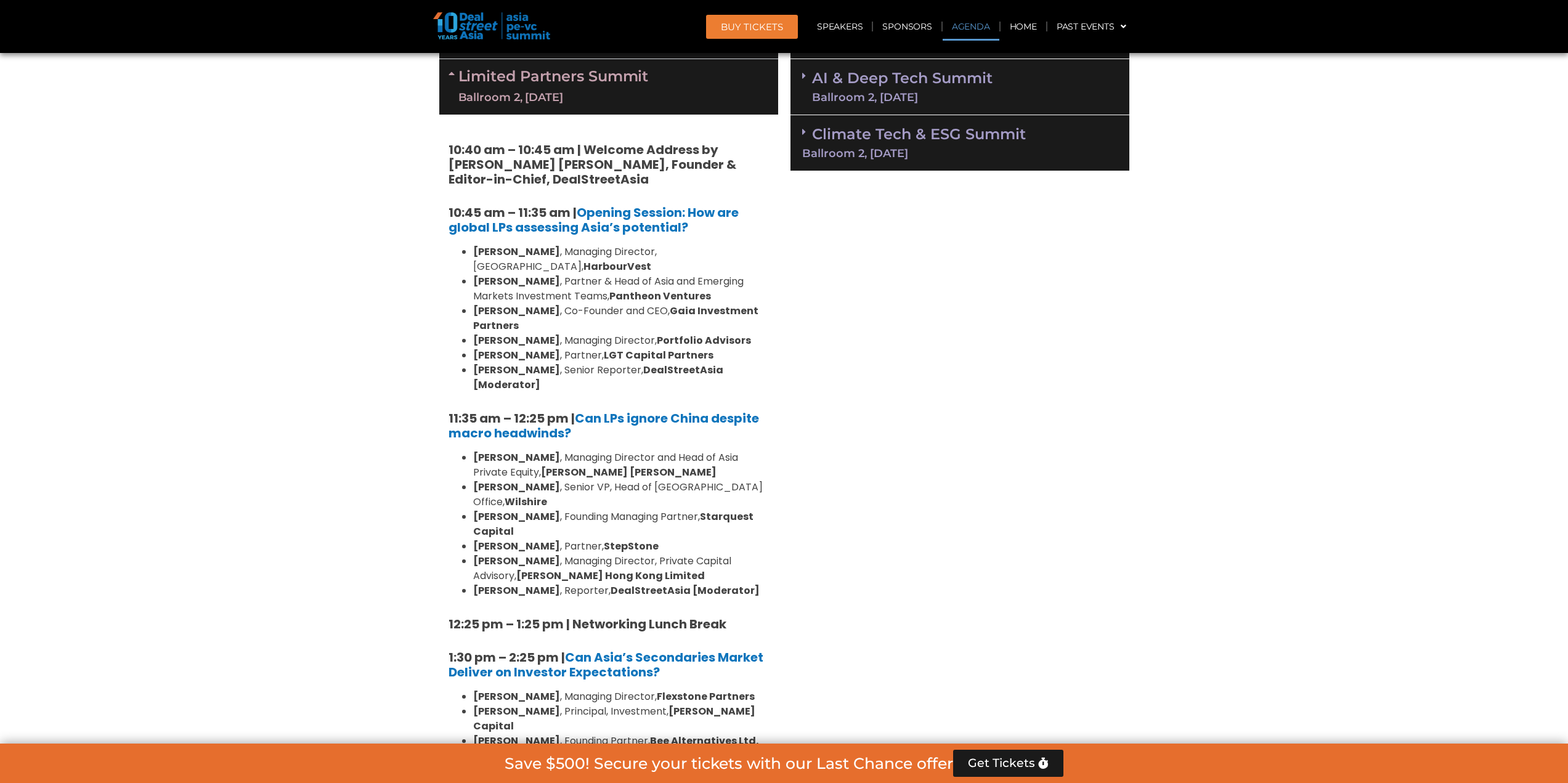
scroll to position [1047, 0]
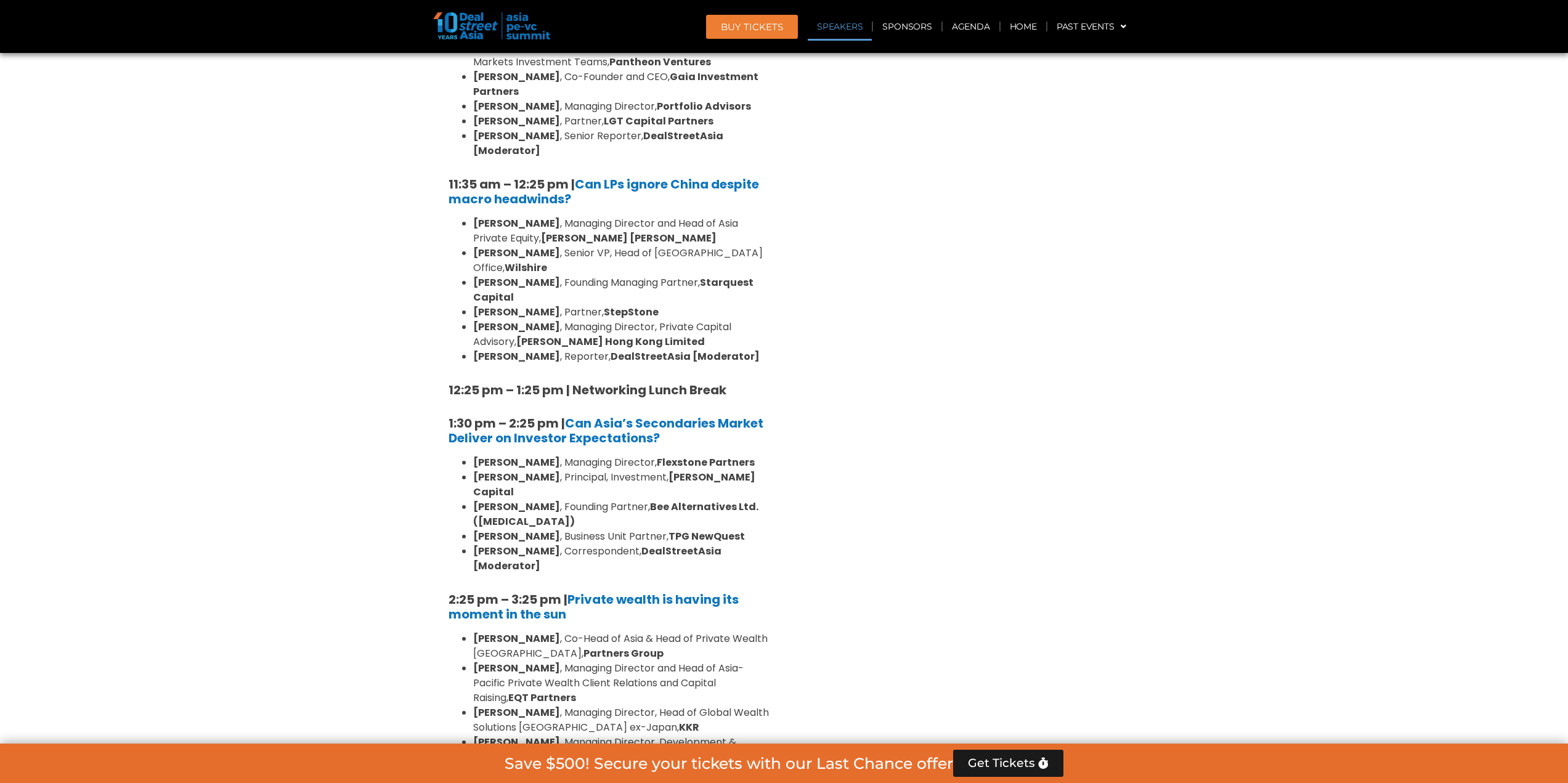
click at [682, 388] on strong "TPG NewQuest" at bounding box center [706, 536] width 77 height 14
click at [684, 388] on strong "Bee Alternatives Ltd. ([MEDICAL_DATA])" at bounding box center [615, 514] width 285 height 29
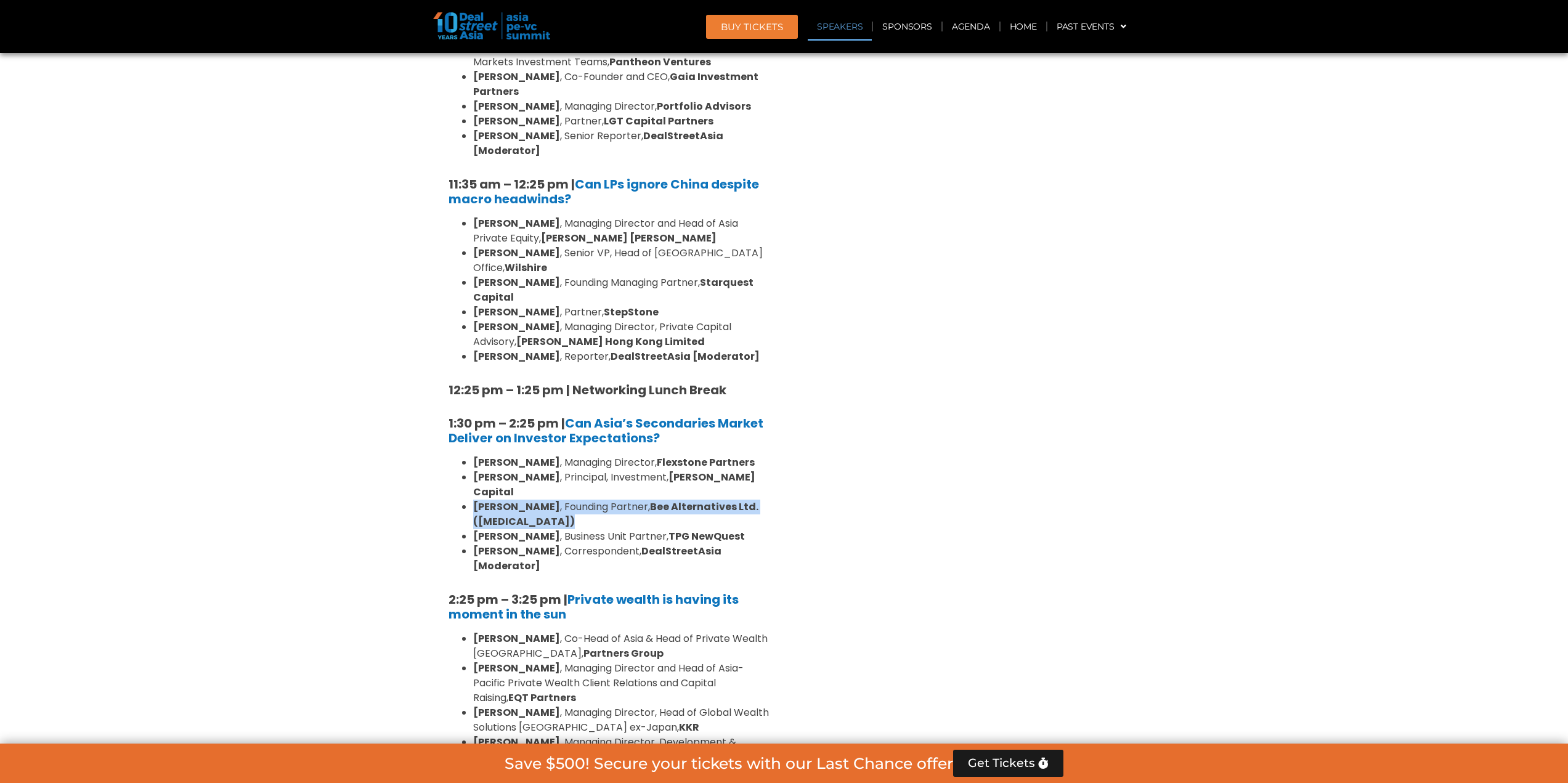
click at [684, 388] on strong "Bee Alternatives Ltd. ([MEDICAL_DATA])" at bounding box center [615, 514] width 285 height 29
click at [682, 388] on strong "[PERSON_NAME] Capital" at bounding box center [614, 484] width 283 height 29
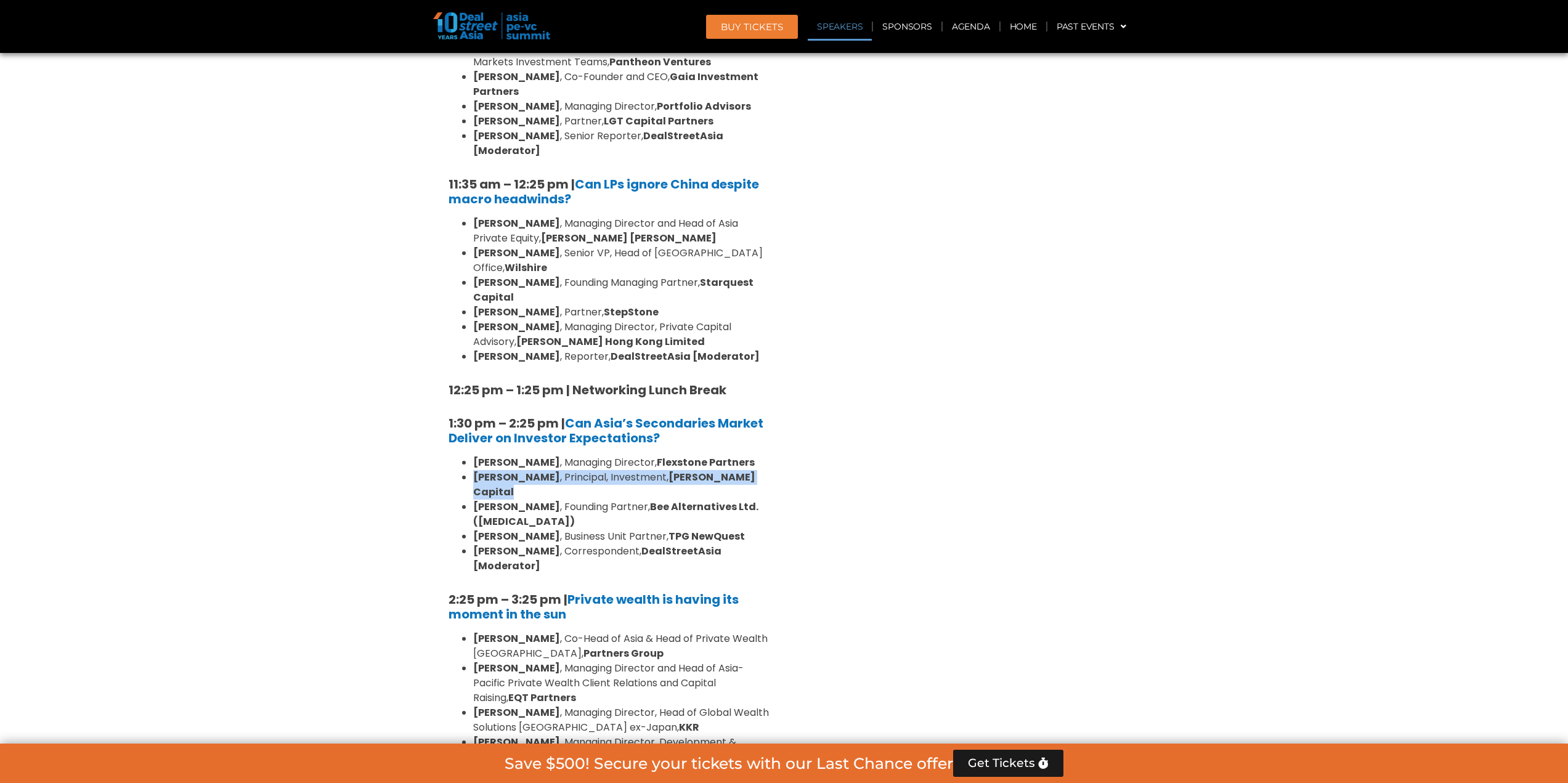
click at [682, 388] on strong "[PERSON_NAME] Capital" at bounding box center [614, 484] width 283 height 29
click at [673, 388] on strong "DealStreetAsia [Moderator]" at bounding box center [597, 558] width 248 height 29
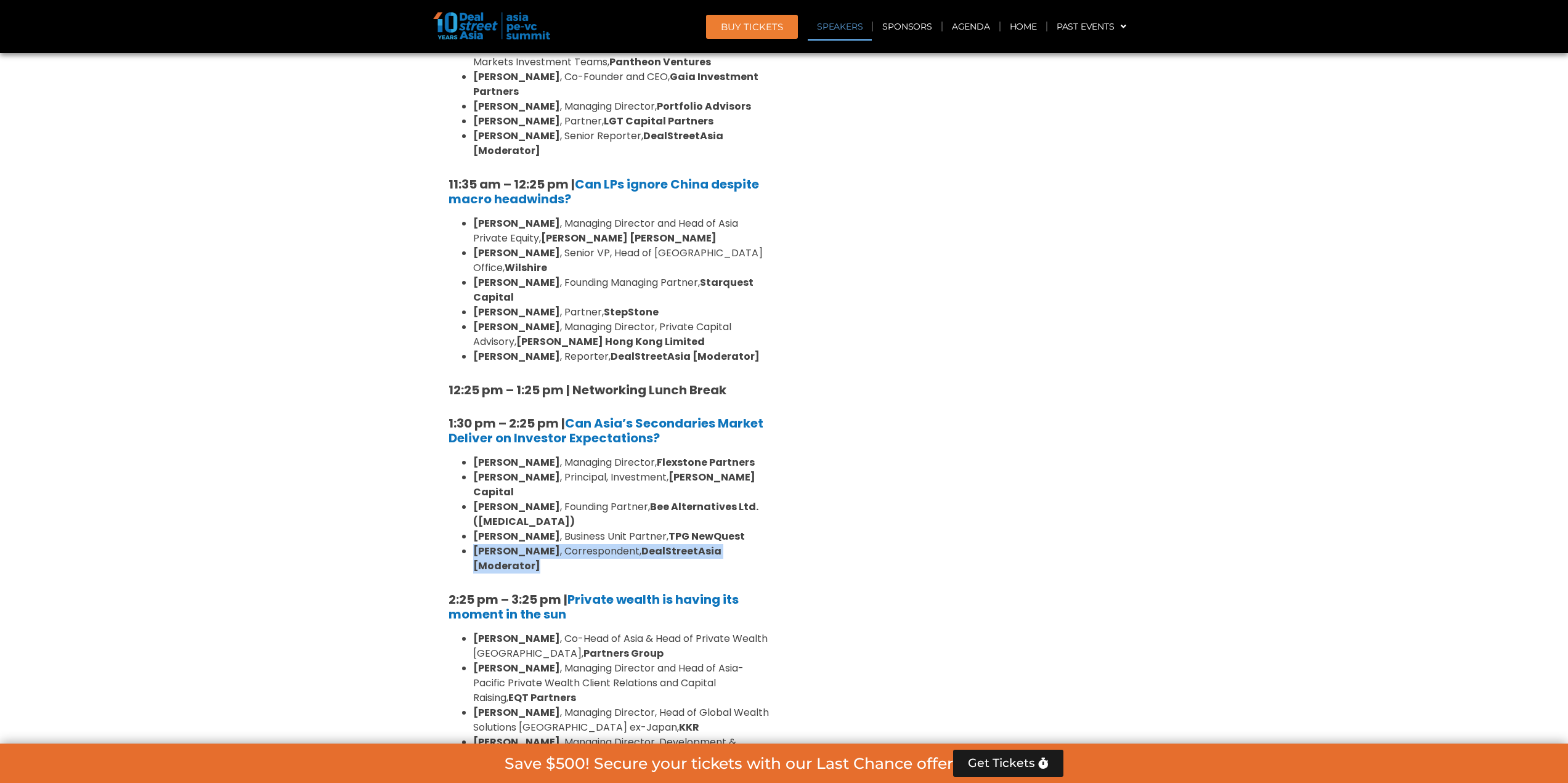
click at [673, 388] on strong "DealStreetAsia [Moderator]" at bounding box center [597, 558] width 248 height 29
click at [662, 388] on strong "Flexstone Partners" at bounding box center [705, 462] width 98 height 14
click at [698, 388] on strong "Flexstone Partners" at bounding box center [705, 462] width 98 height 14
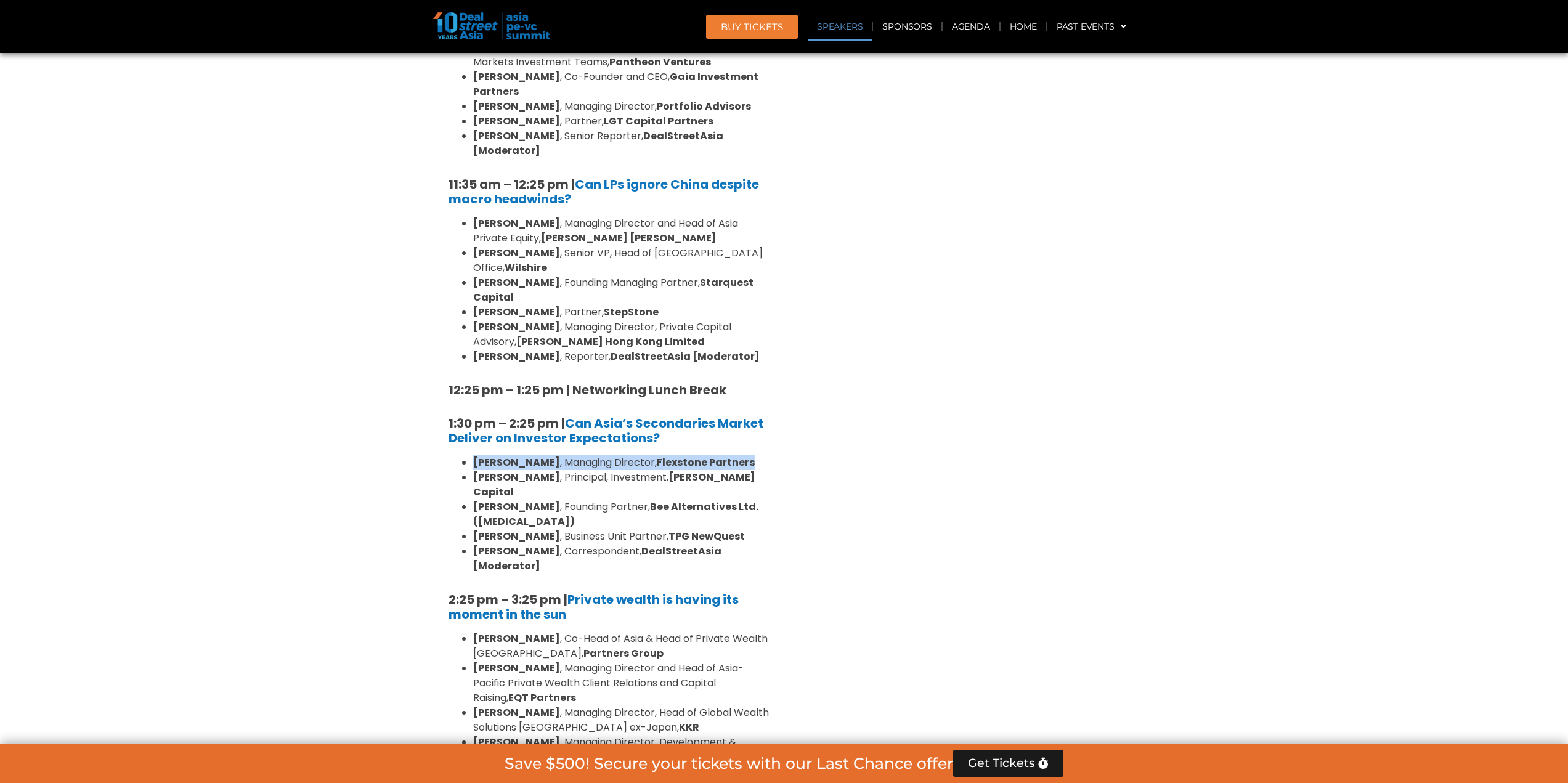
click at [698, 388] on strong "Flexstone Partners" at bounding box center [705, 462] width 98 height 14
click at [692, 388] on li "[PERSON_NAME] , Managing Director and Head of Asia-Pacific Private Wealth Clien…" at bounding box center [621, 683] width 296 height 45
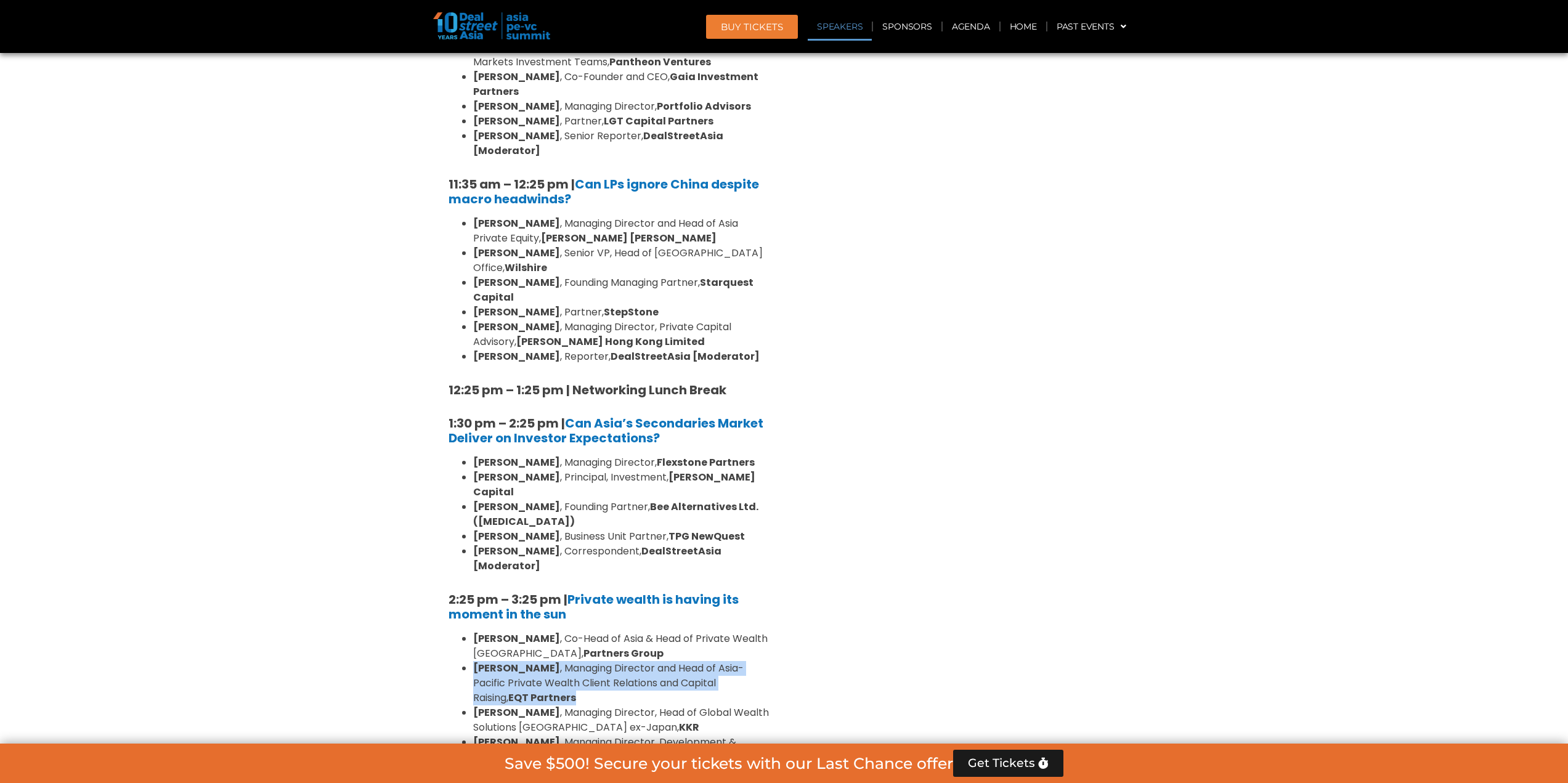
click at [692, 388] on li "[PERSON_NAME] , Managing Director and Head of Asia-Pacific Private Wealth Clien…" at bounding box center [621, 683] width 296 height 45
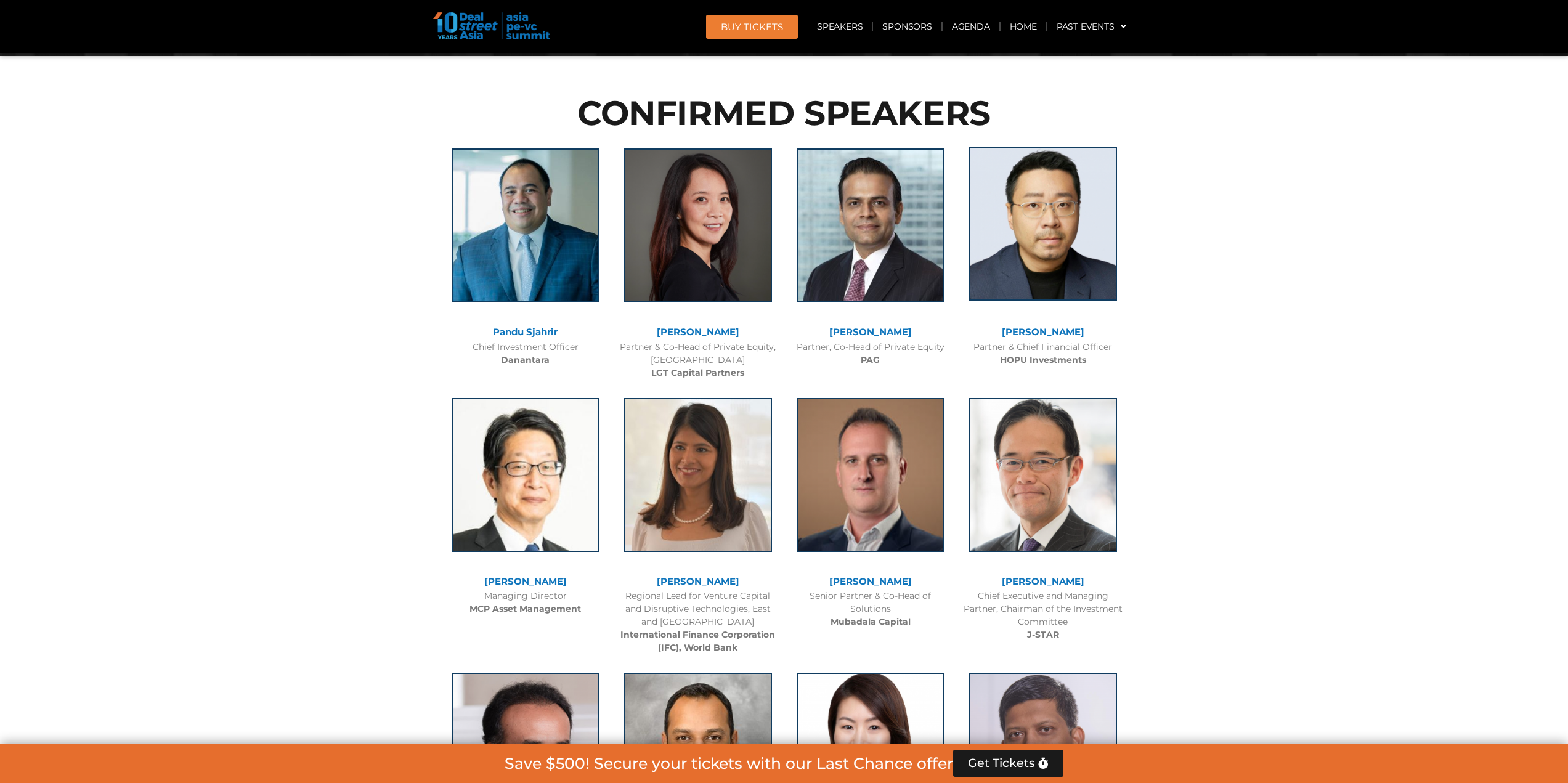
scroll to position [2833, 0]
